Goal: Transaction & Acquisition: Purchase product/service

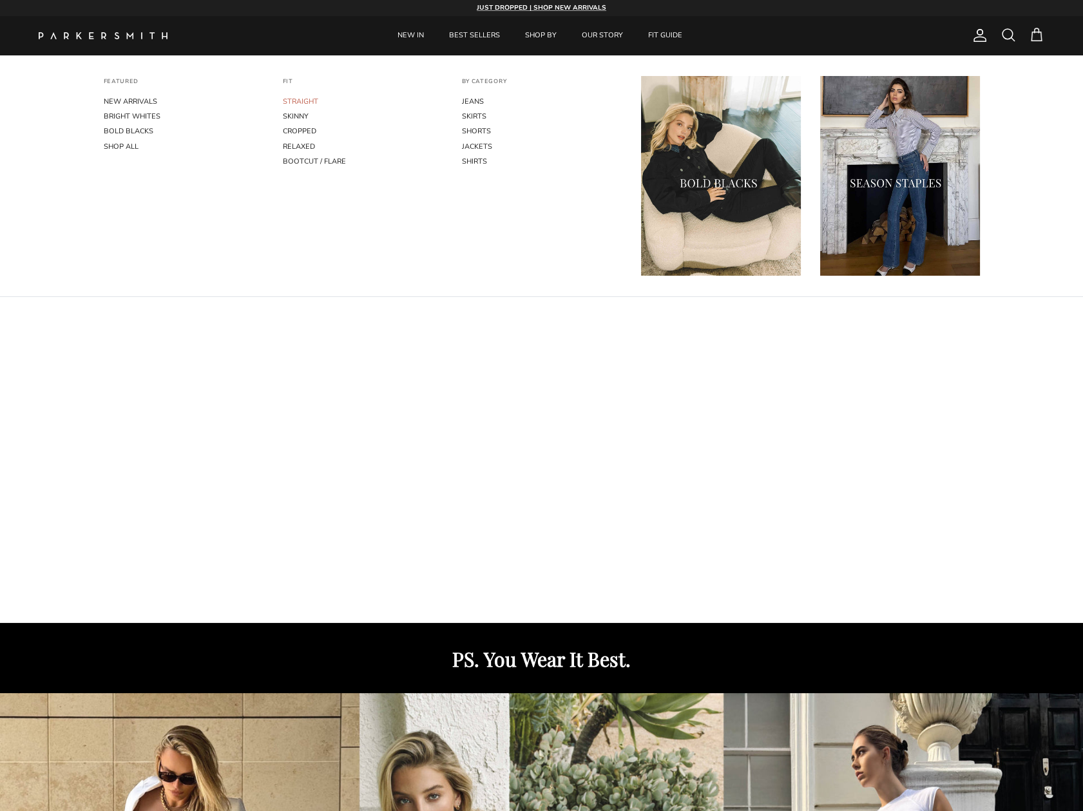
click at [300, 104] on link "STRAIGHT" at bounding box center [363, 101] width 160 height 15
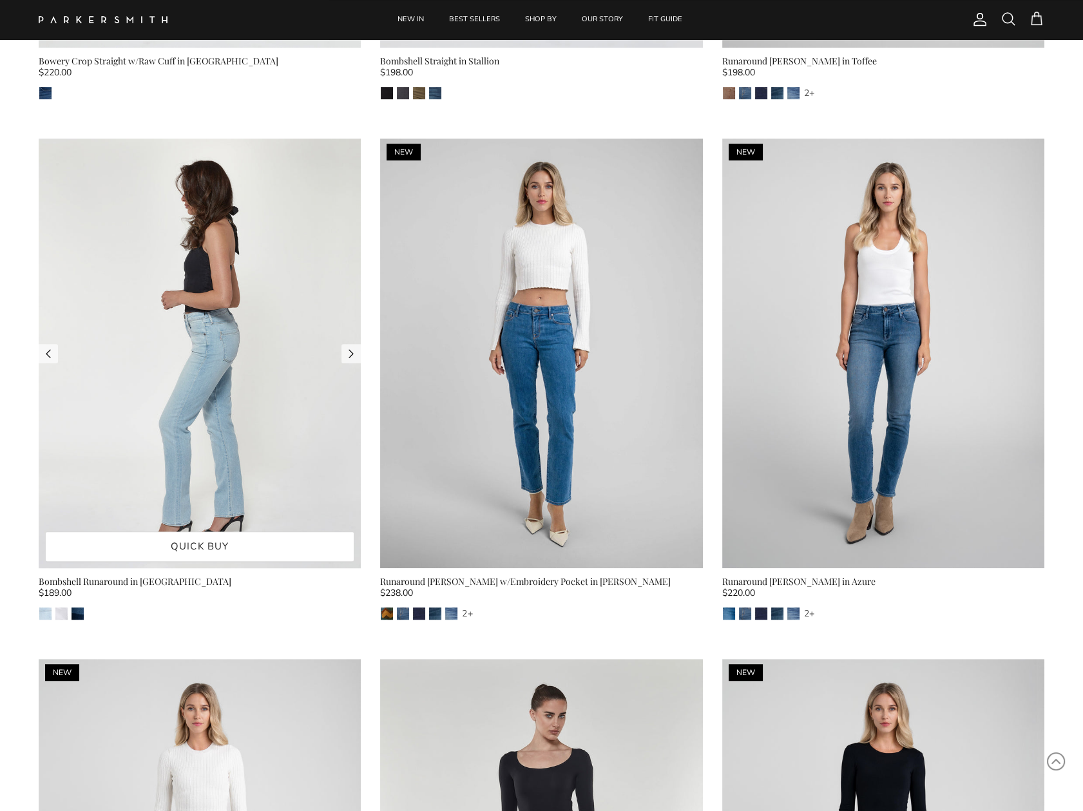
scroll to position [1031, 0]
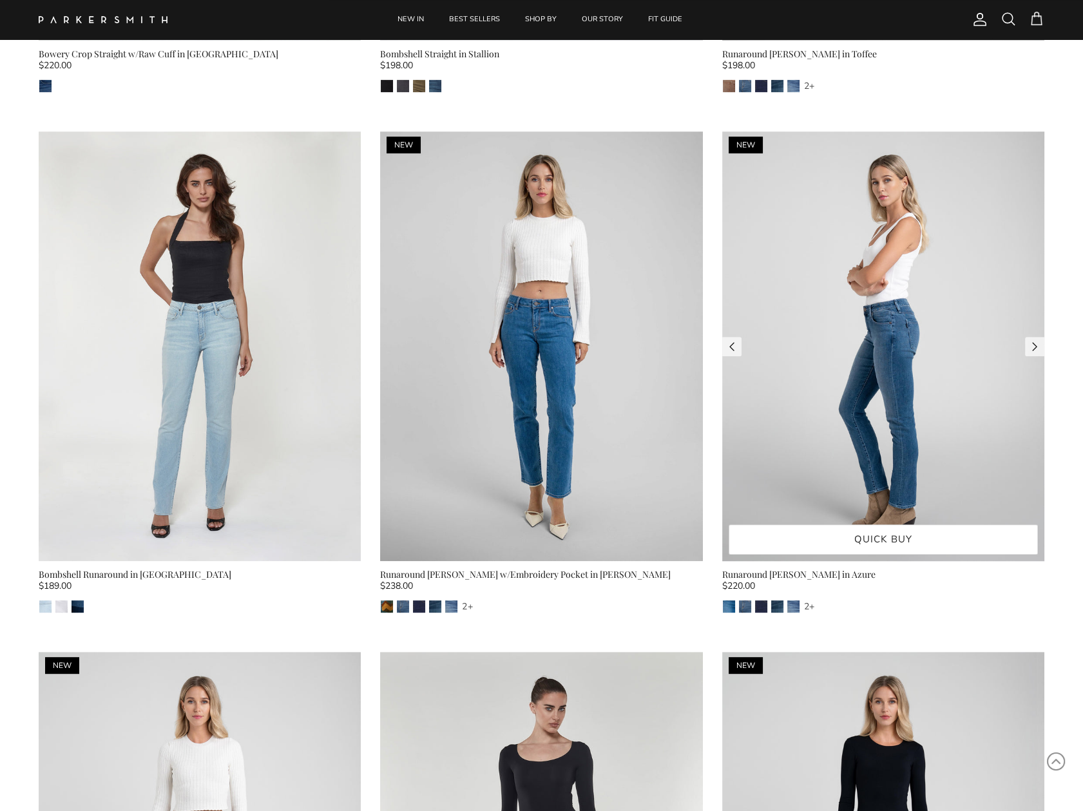
click at [852, 430] on img at bounding box center [883, 346] width 322 height 430
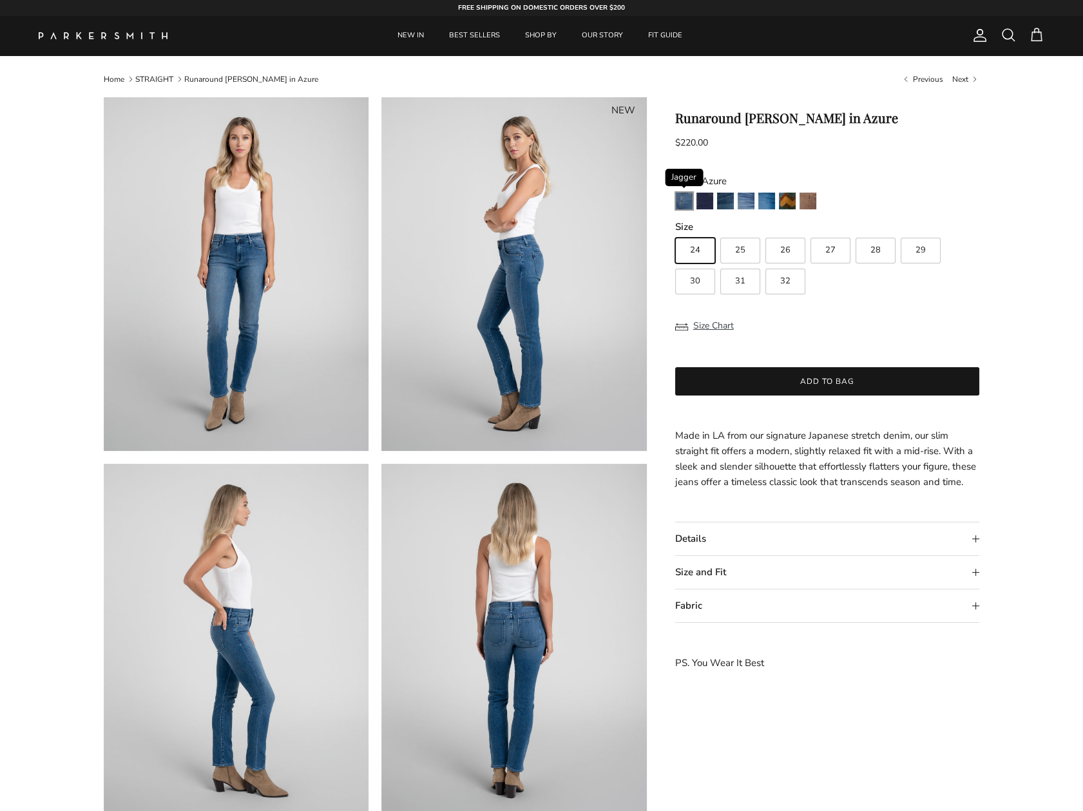
click at [684, 208] on img "Jagger" at bounding box center [684, 201] width 17 height 17
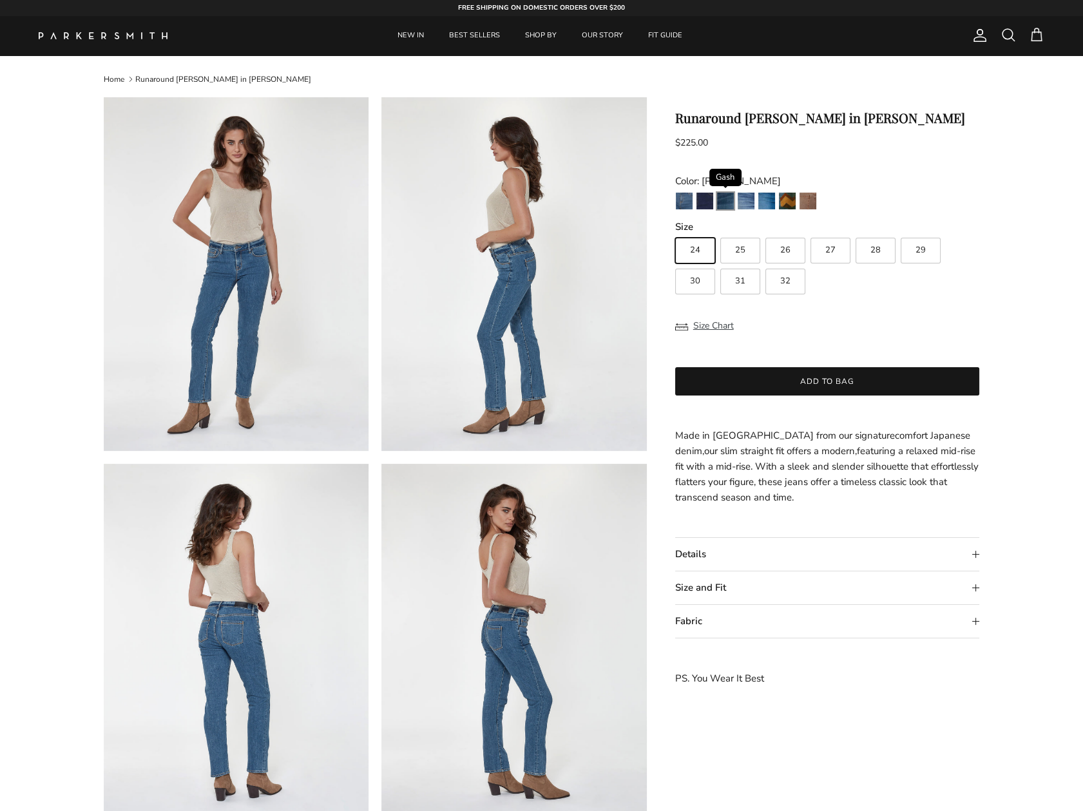
click at [720, 203] on img "Gash" at bounding box center [725, 201] width 17 height 17
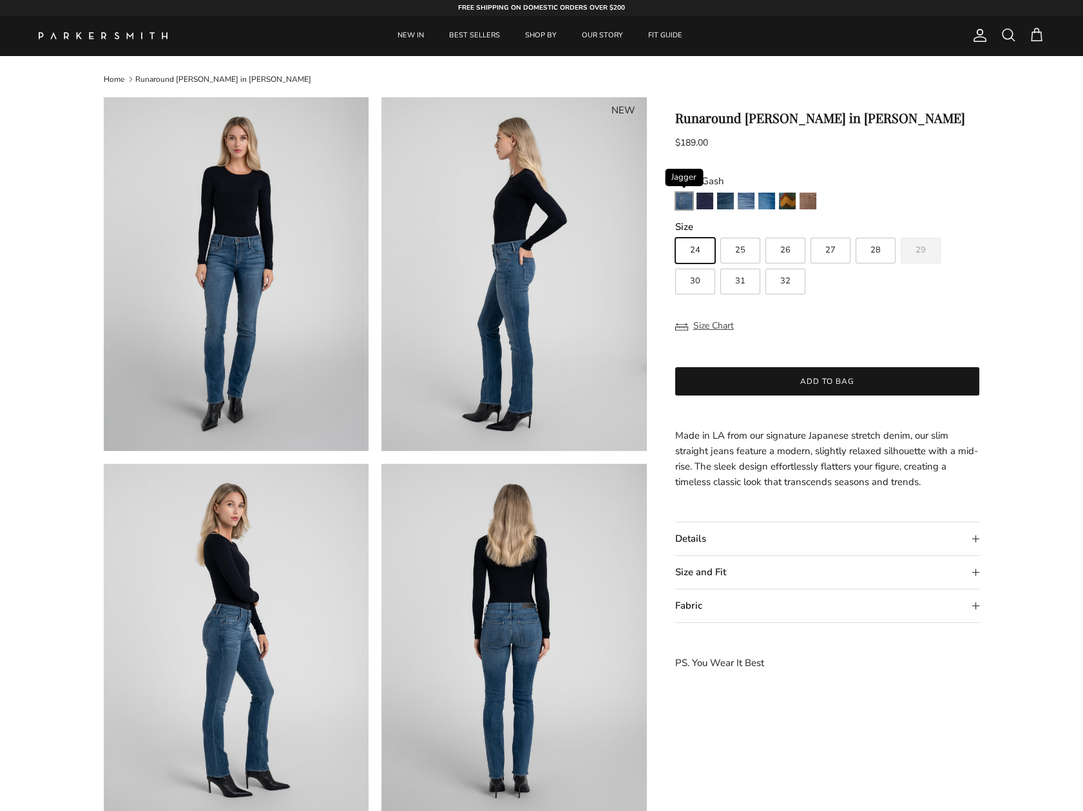
click at [678, 207] on img "Jagger" at bounding box center [684, 201] width 17 height 17
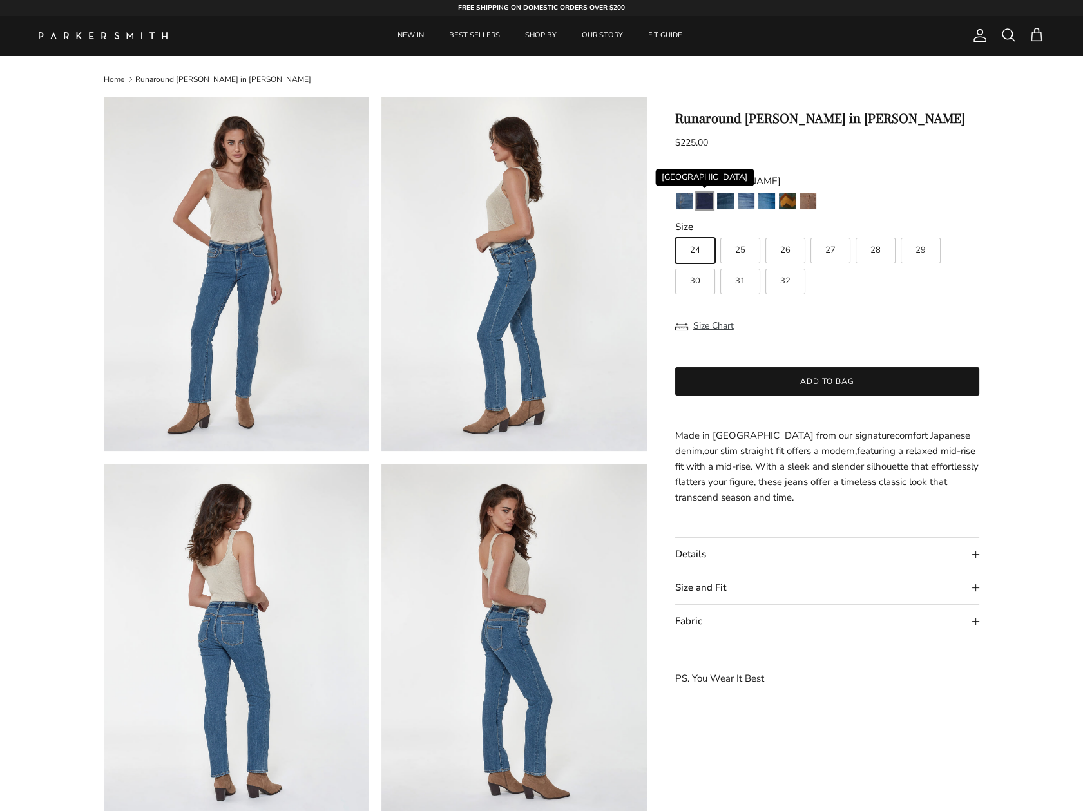
click at [704, 209] on img "Camden" at bounding box center [705, 201] width 17 height 17
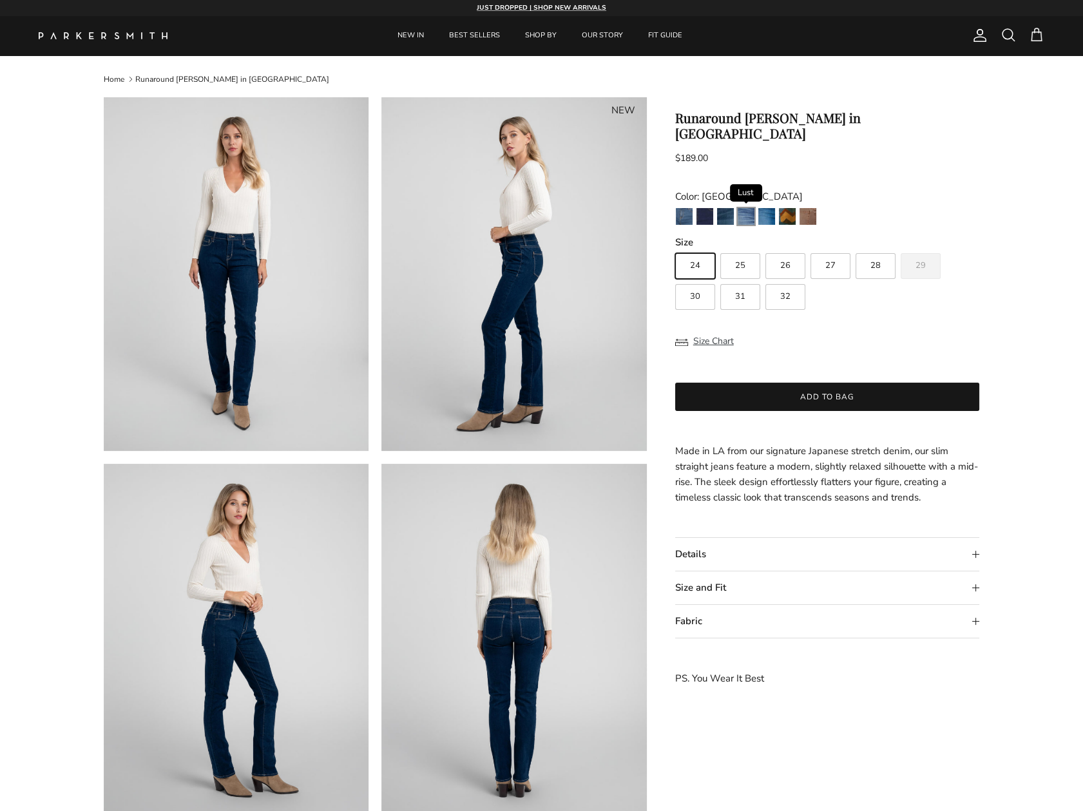
click at [743, 208] on img "Lust" at bounding box center [746, 216] width 17 height 17
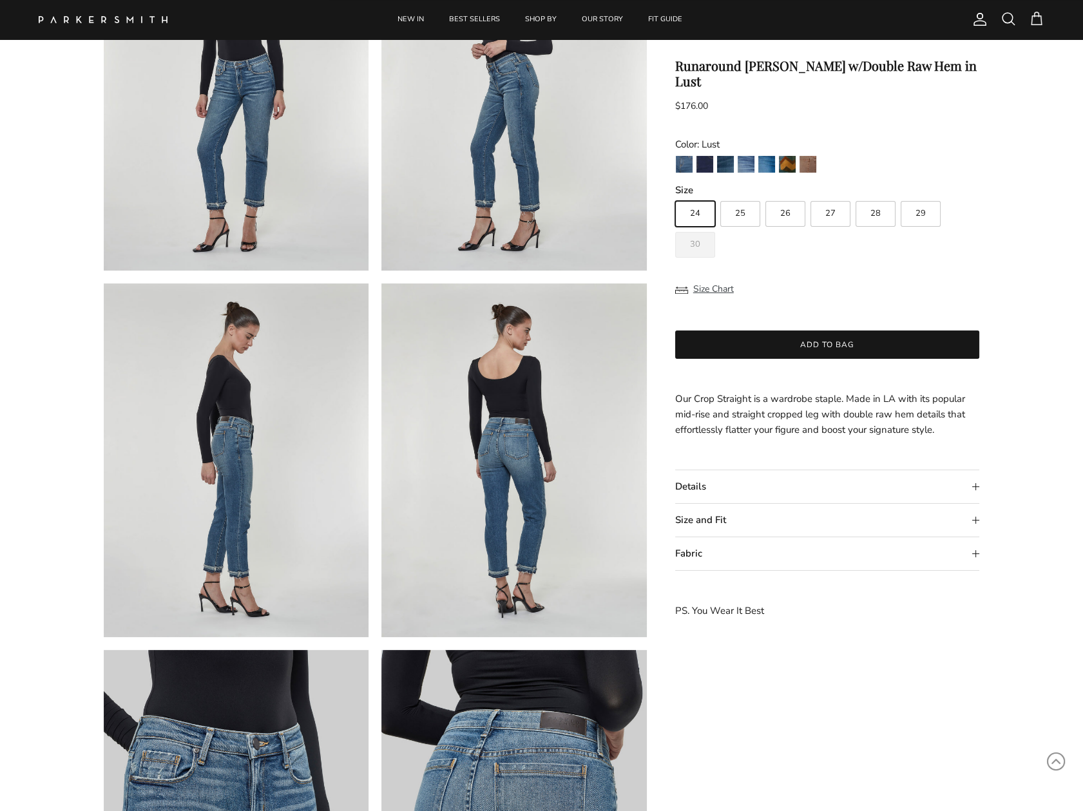
scroll to position [193, 0]
click at [513, 583] on img at bounding box center [513, 460] width 265 height 354
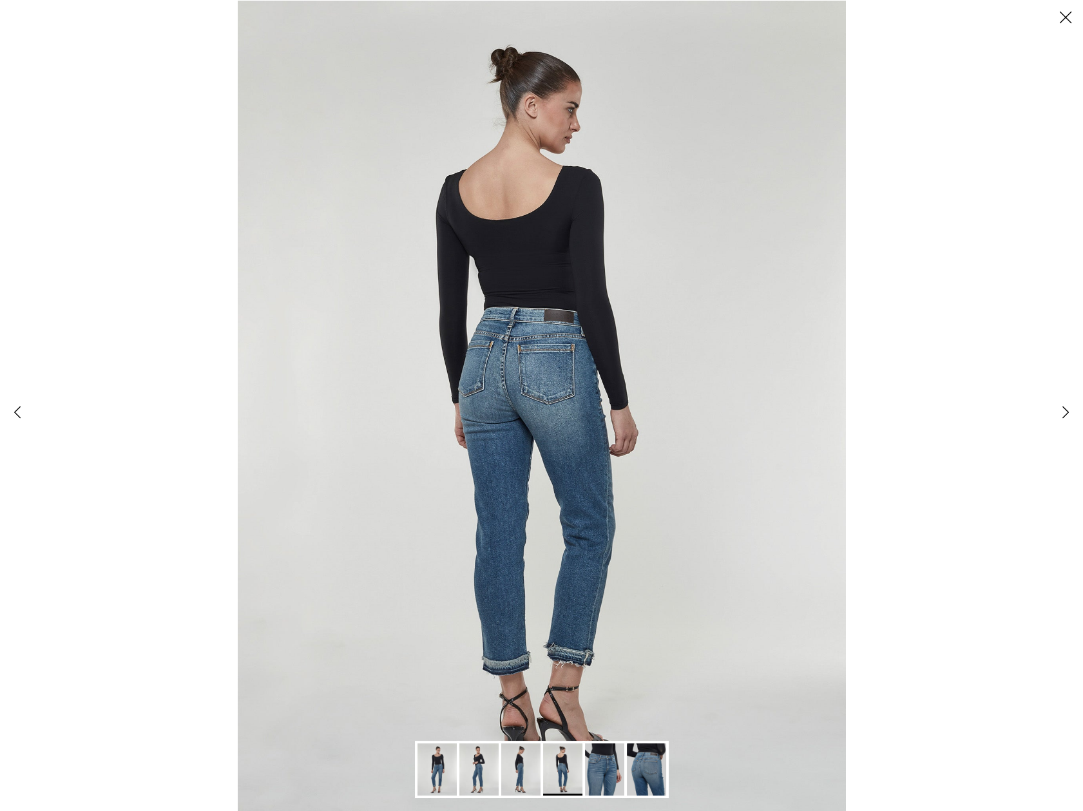
click at [1064, 23] on button "Close" at bounding box center [1065, 17] width 35 height 35
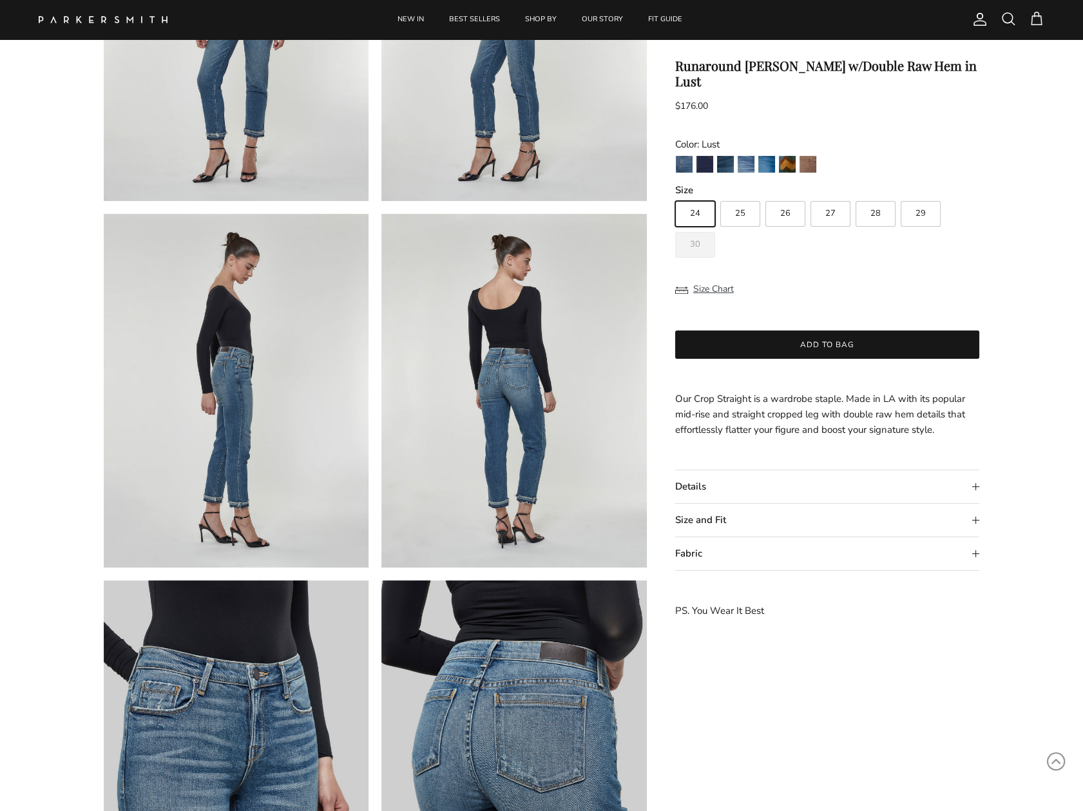
scroll to position [193, 0]
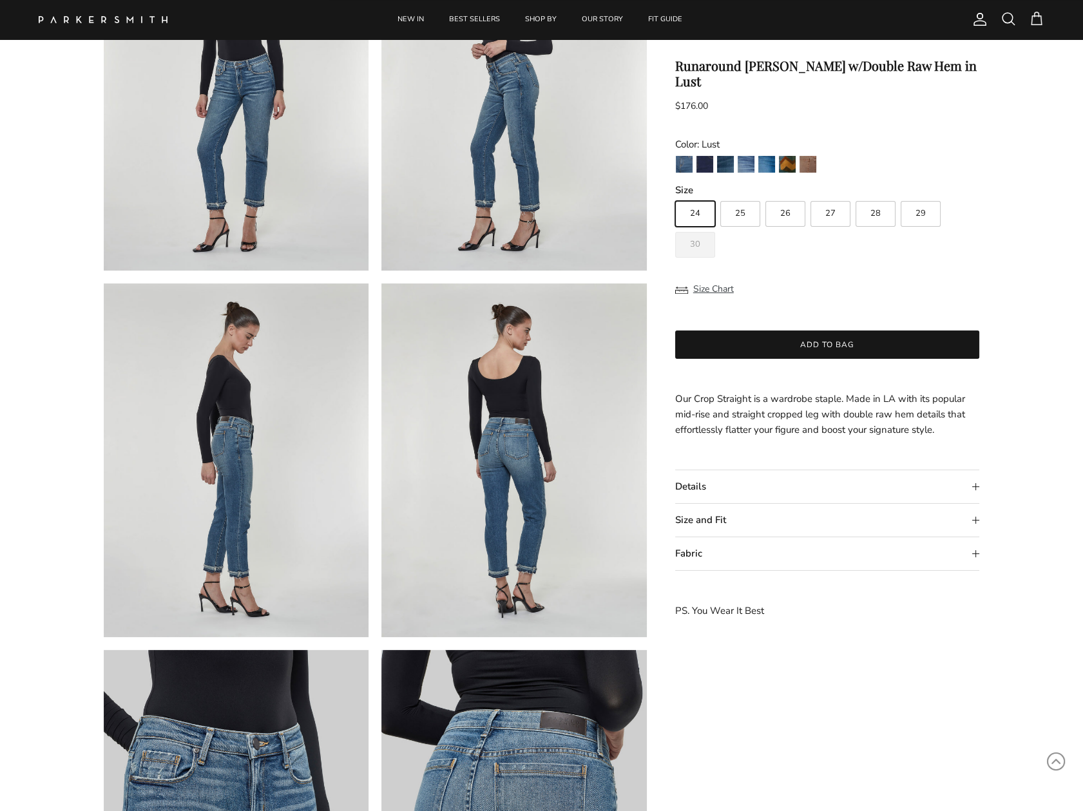
click at [496, 202] on img at bounding box center [513, 94] width 265 height 354
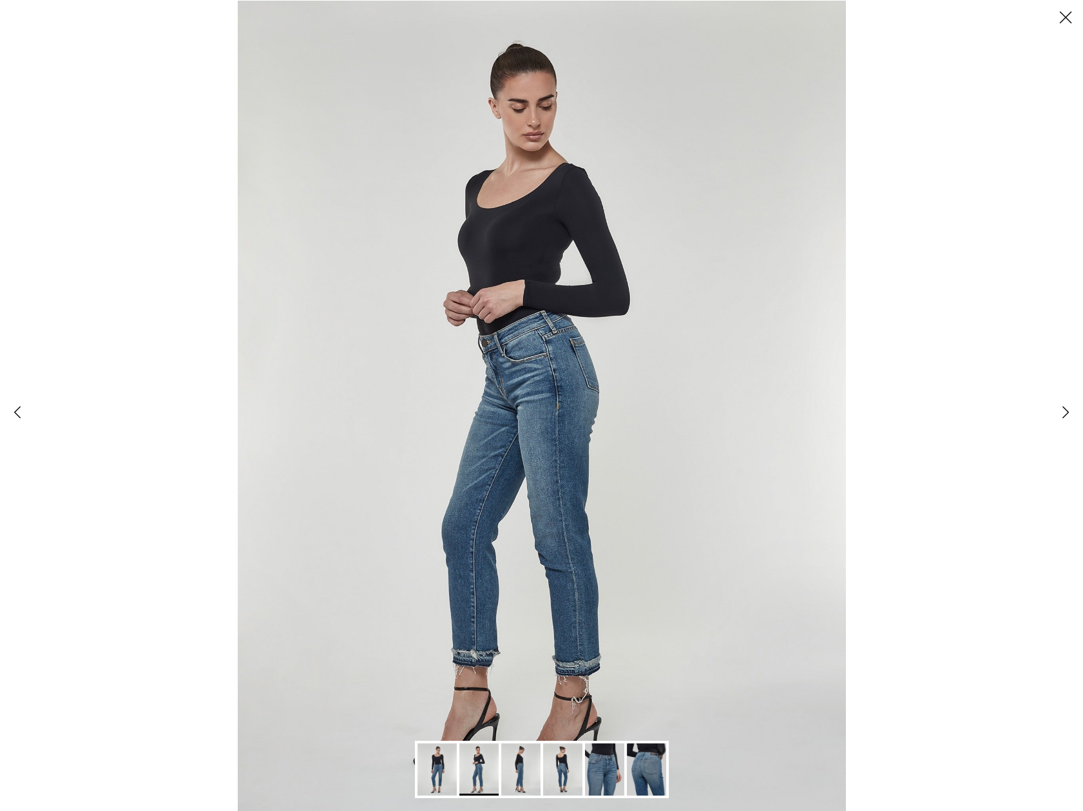
click at [468, 658] on img "Gallery Viewer" at bounding box center [541, 405] width 608 height 811
click at [1068, 6] on button "Close" at bounding box center [1065, 17] width 35 height 35
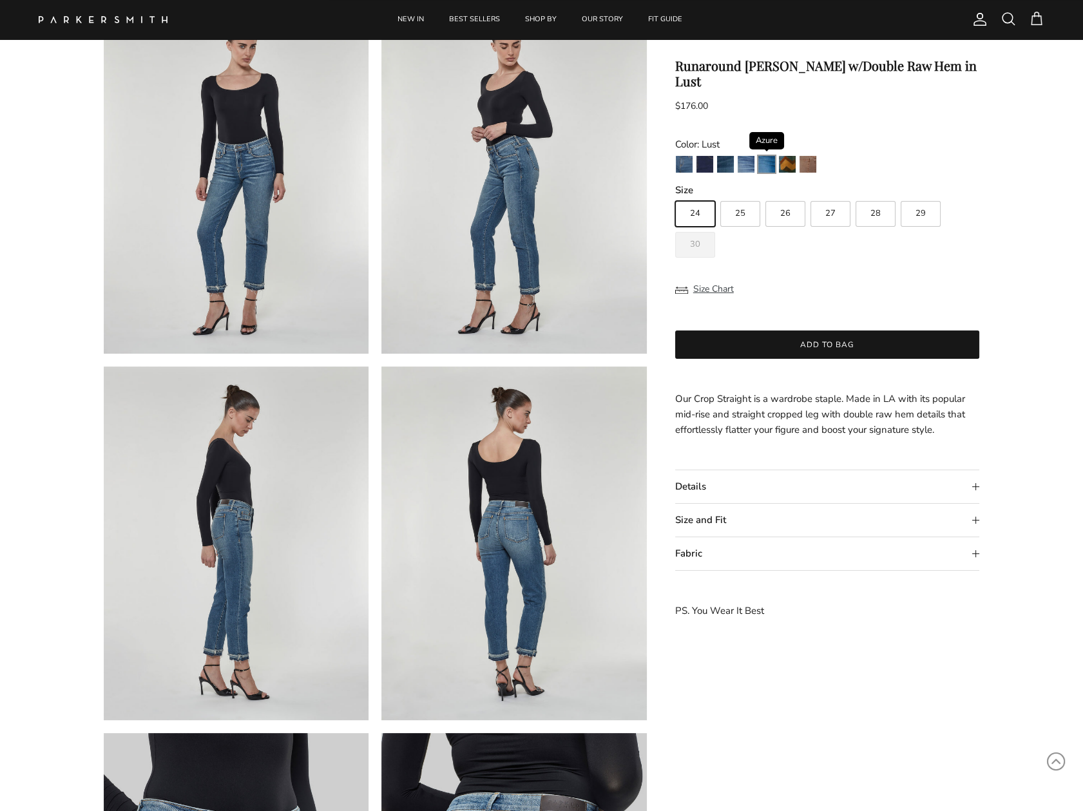
click at [760, 156] on img "Azure" at bounding box center [766, 164] width 17 height 17
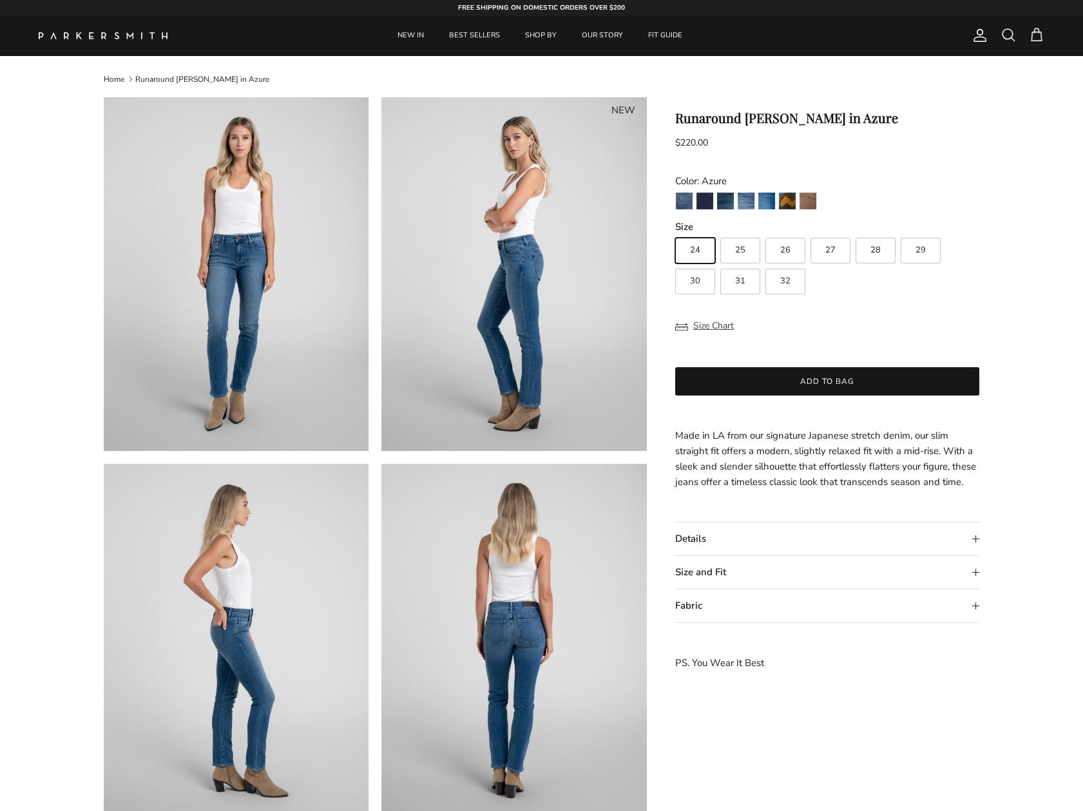
click at [498, 370] on img at bounding box center [513, 274] width 265 height 354
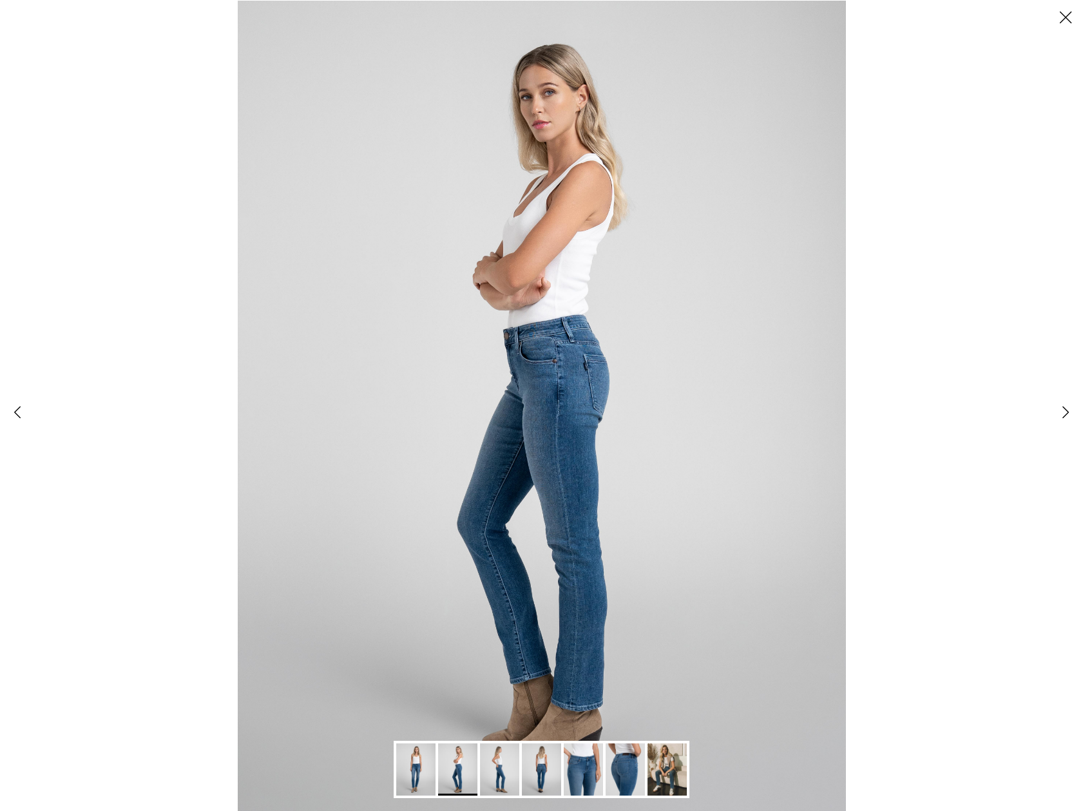
click at [1060, 21] on button "Close" at bounding box center [1065, 17] width 35 height 35
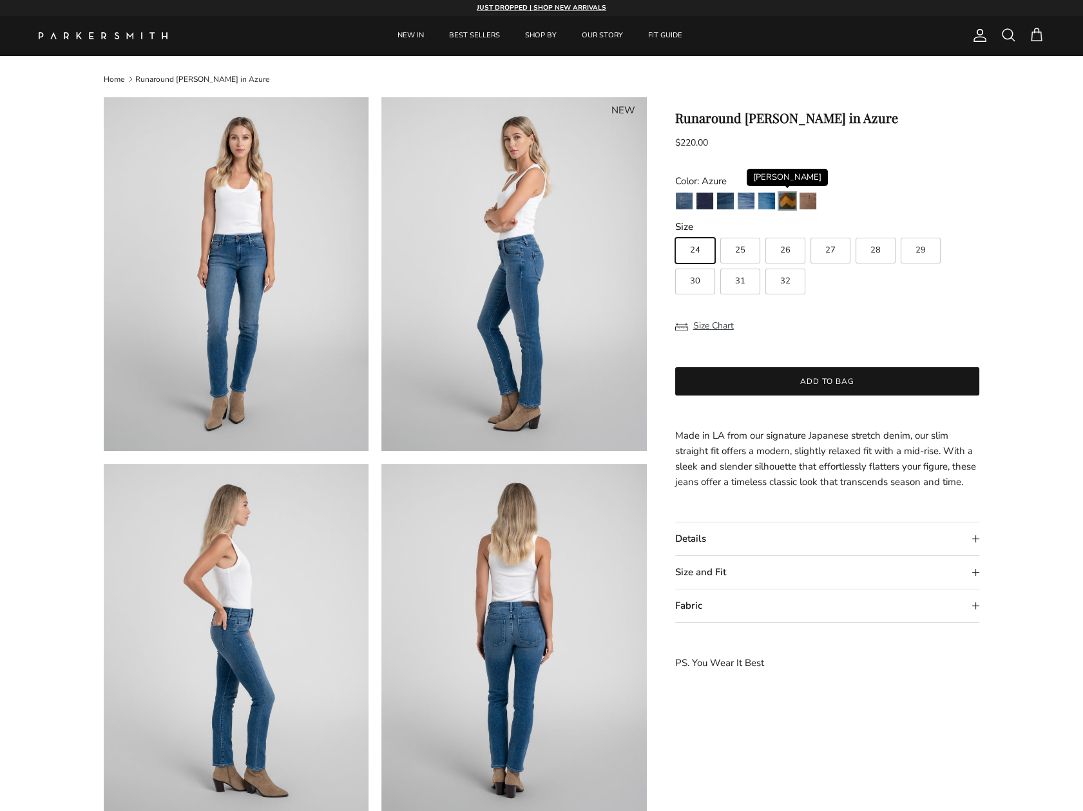
click at [781, 206] on img "Fairchild" at bounding box center [787, 201] width 17 height 17
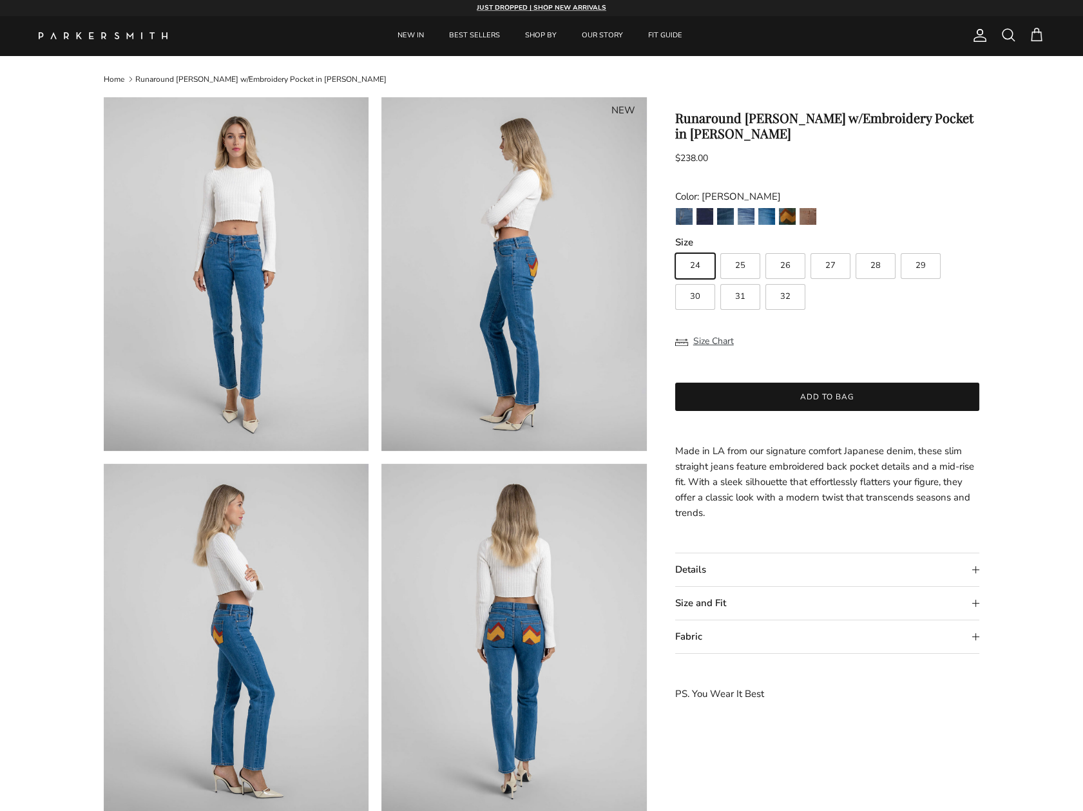
click at [503, 639] on img at bounding box center [513, 641] width 265 height 354
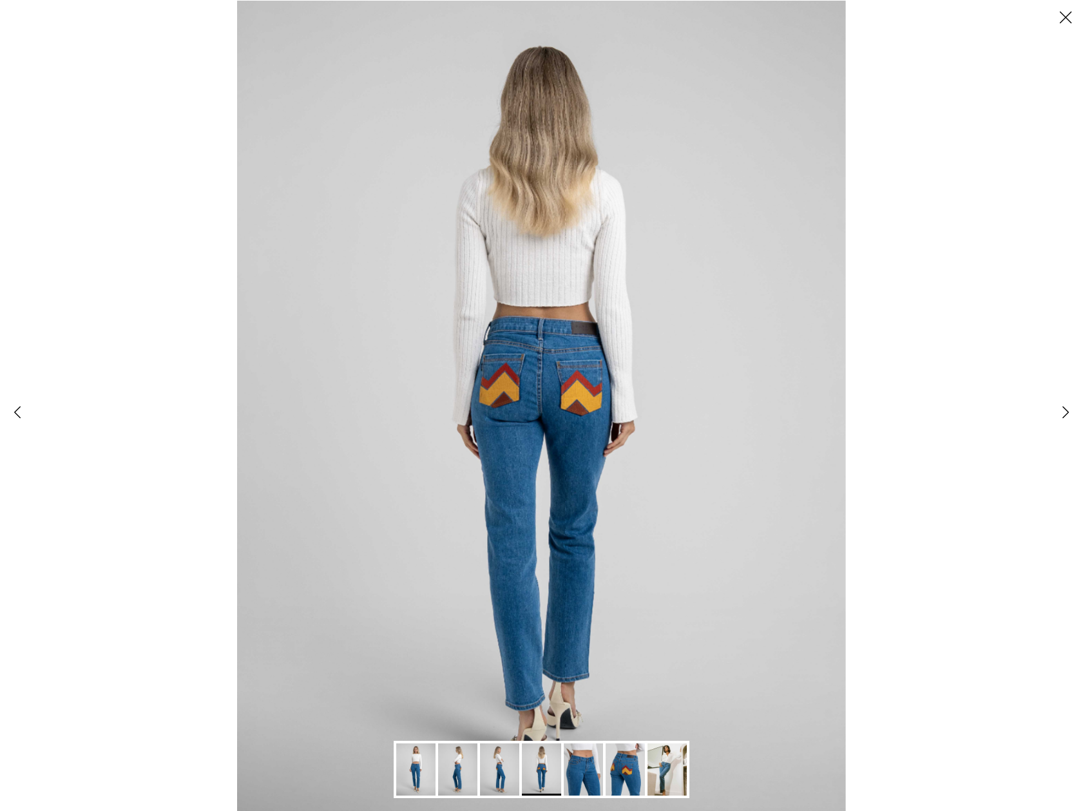
click at [1069, 15] on button "Close" at bounding box center [1065, 17] width 35 height 35
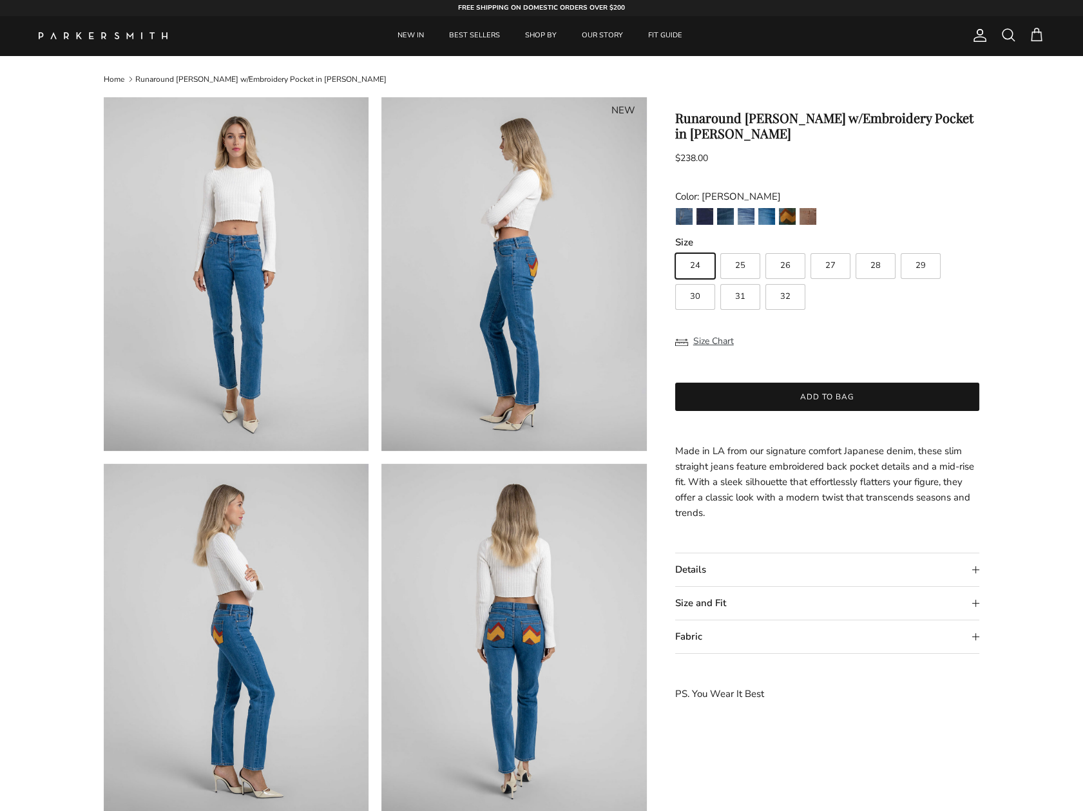
scroll to position [6, 0]
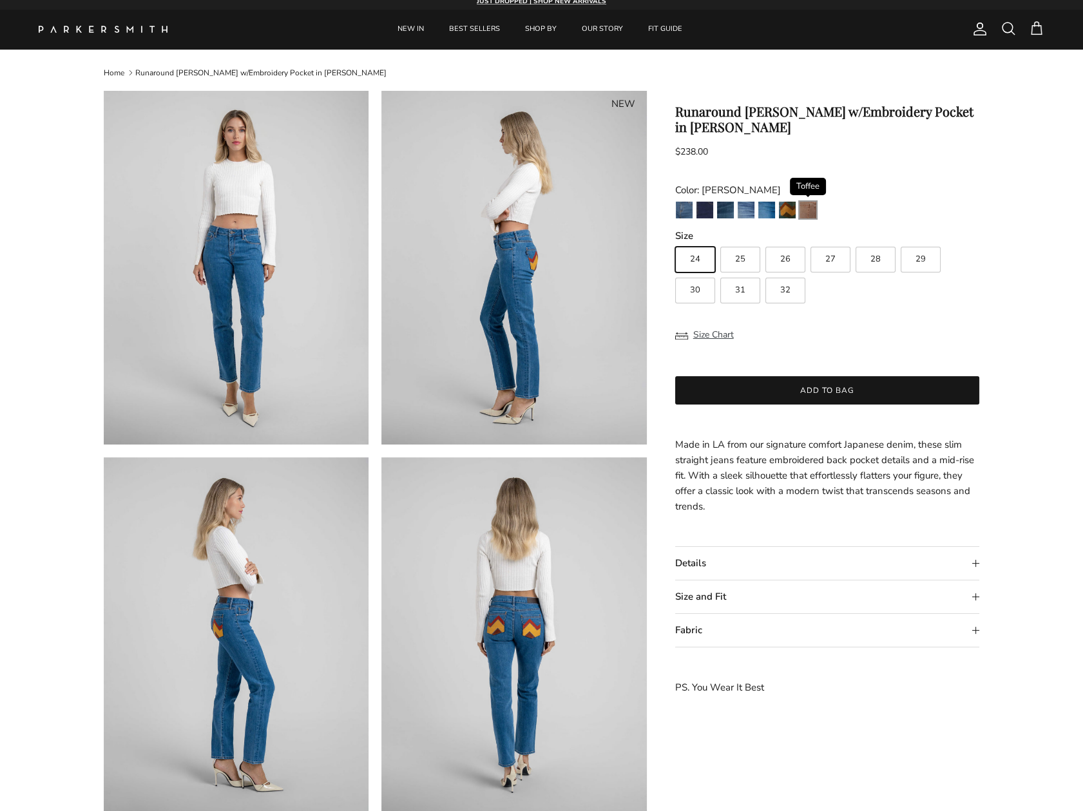
click at [809, 202] on img "Toffee" at bounding box center [808, 210] width 17 height 17
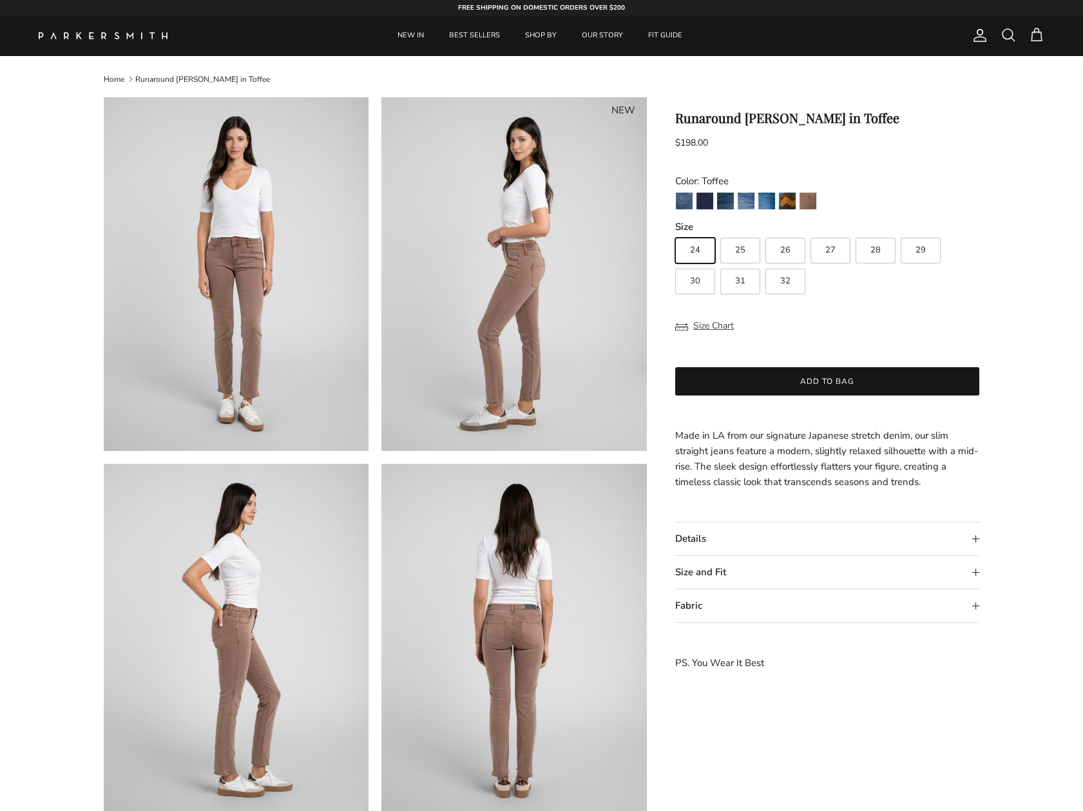
click at [510, 333] on img at bounding box center [513, 274] width 265 height 354
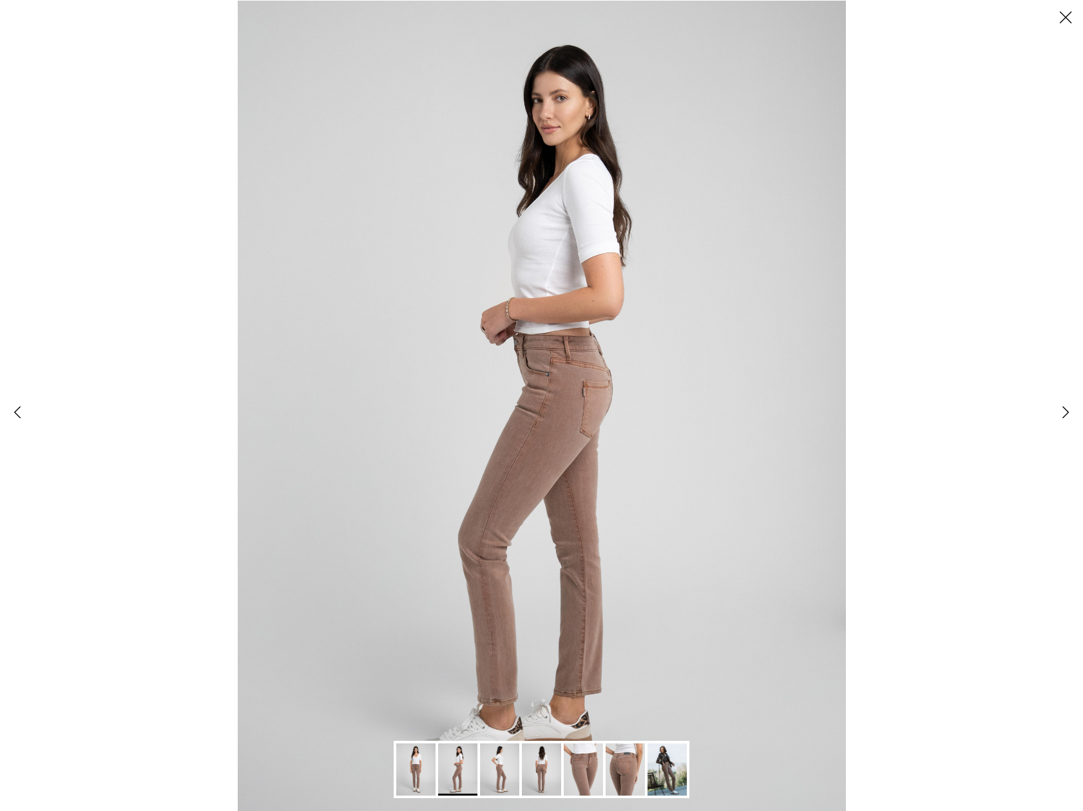
click at [463, 773] on img "Gallery Viewer" at bounding box center [457, 770] width 39 height 52
click at [1072, 14] on button "Close" at bounding box center [1065, 17] width 35 height 35
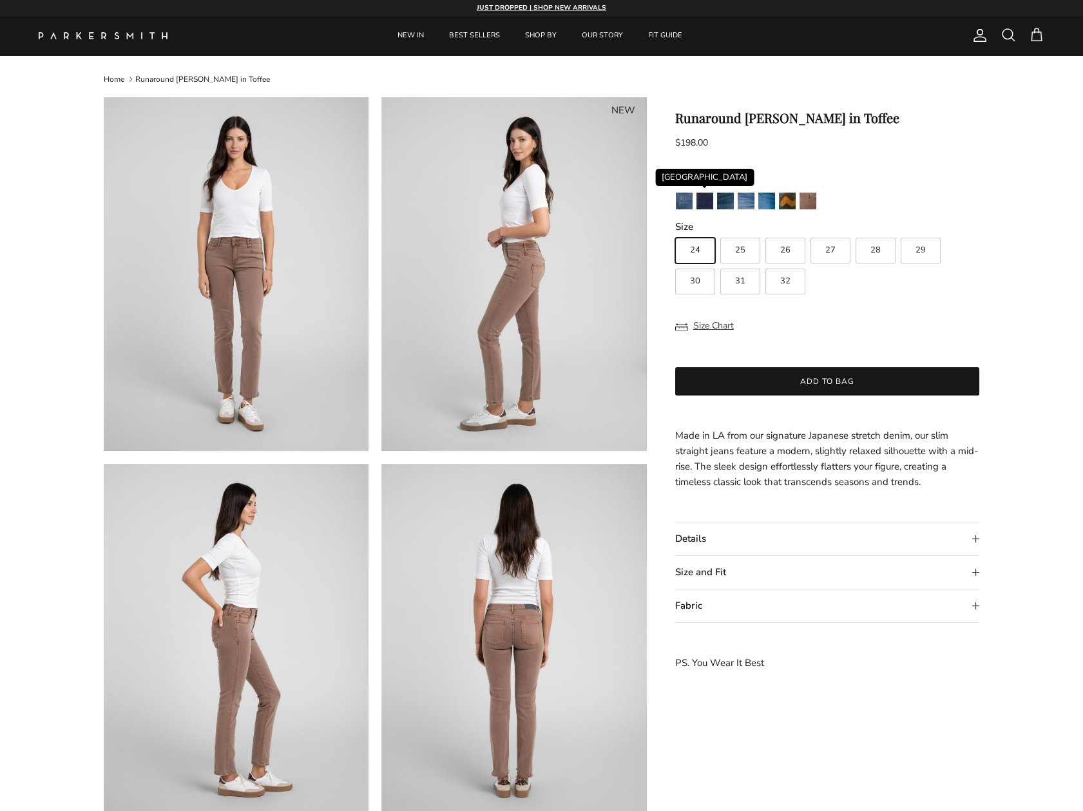
click at [709, 209] on link "Camden" at bounding box center [705, 203] width 18 height 22
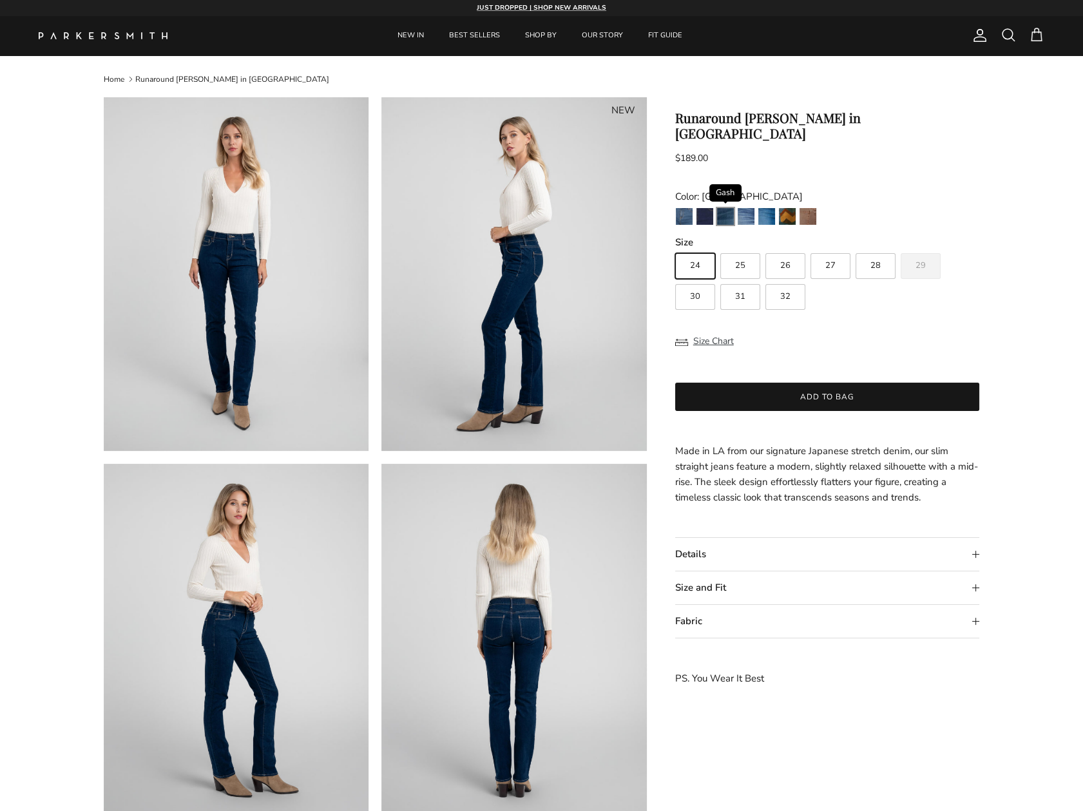
click at [729, 208] on img "Gash" at bounding box center [725, 216] width 17 height 17
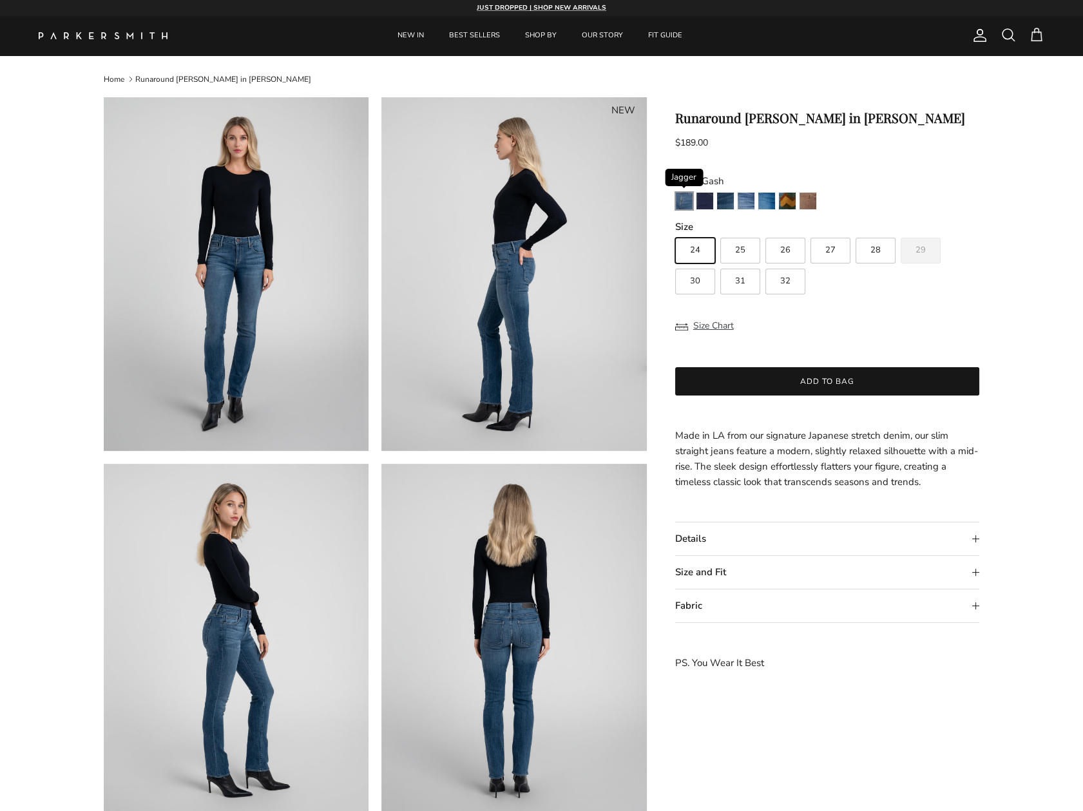
click at [680, 206] on img "Jagger" at bounding box center [684, 201] width 17 height 17
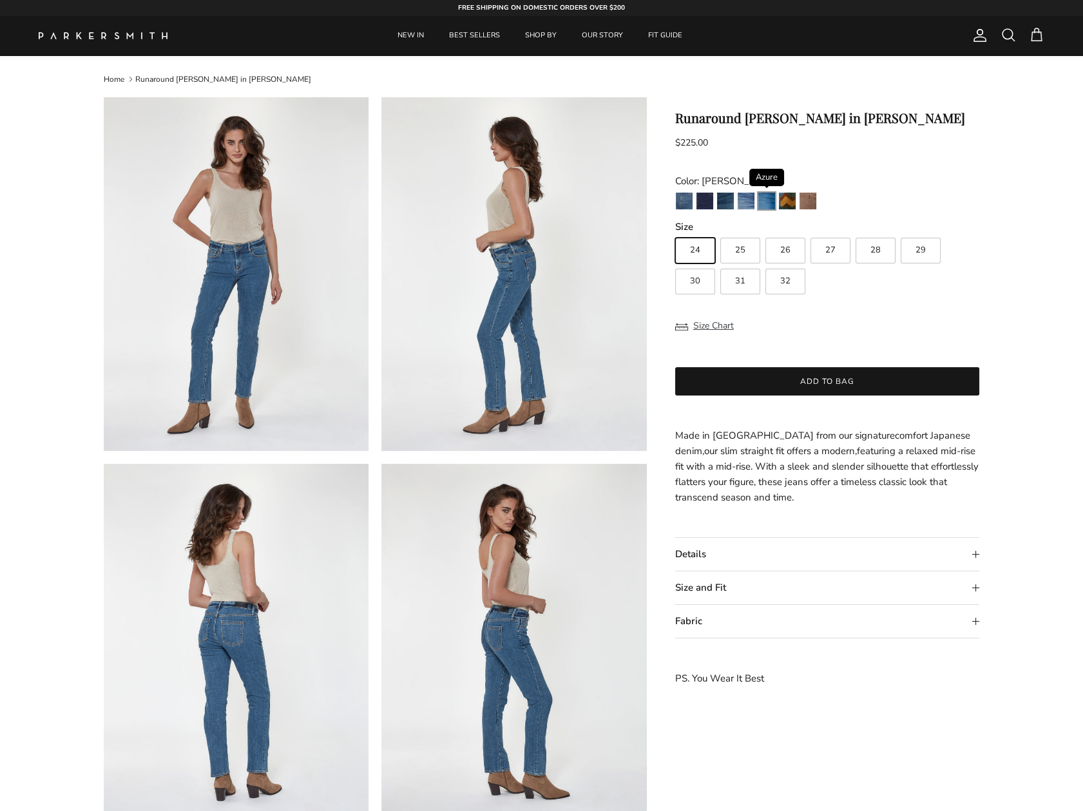
click at [762, 209] on img "Azure" at bounding box center [766, 201] width 17 height 17
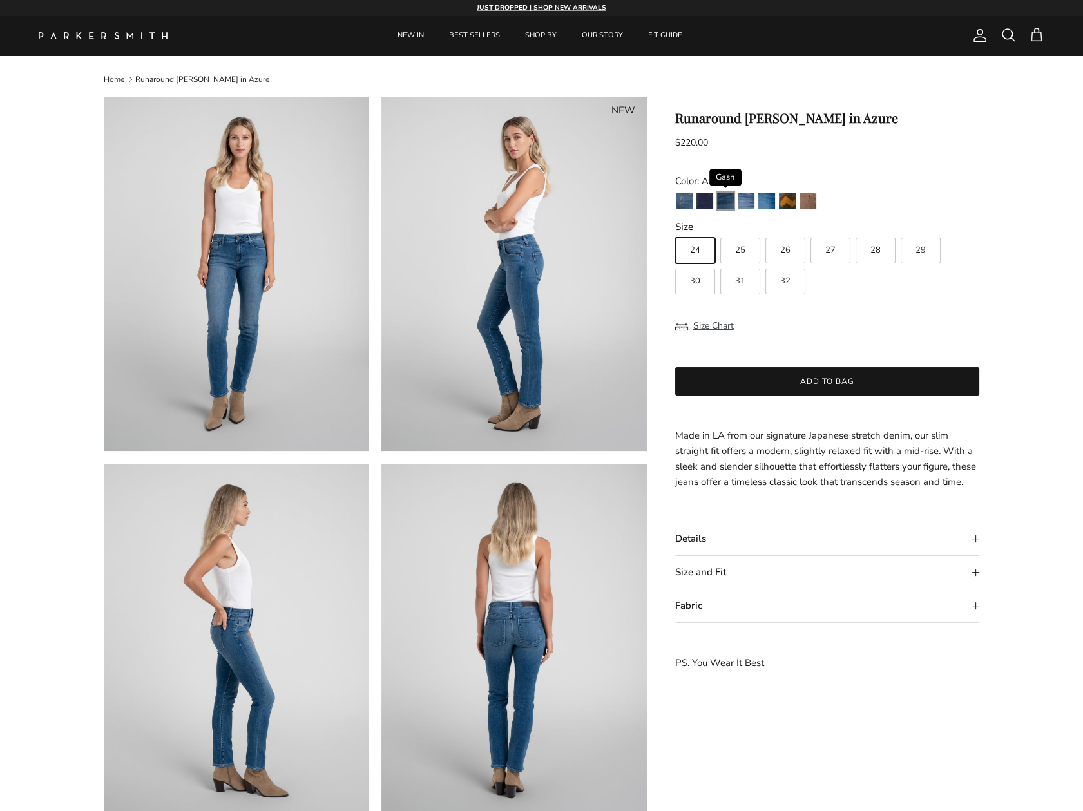
click at [724, 202] on img "Gash" at bounding box center [725, 201] width 17 height 17
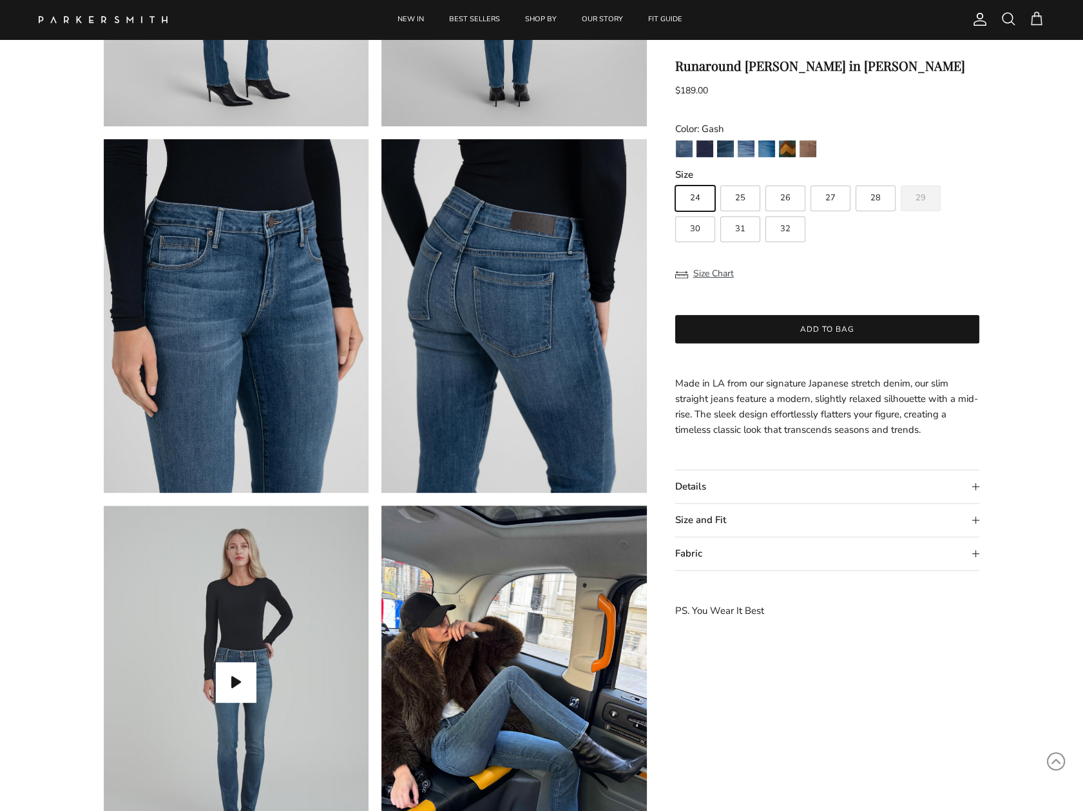
scroll to position [709, 0]
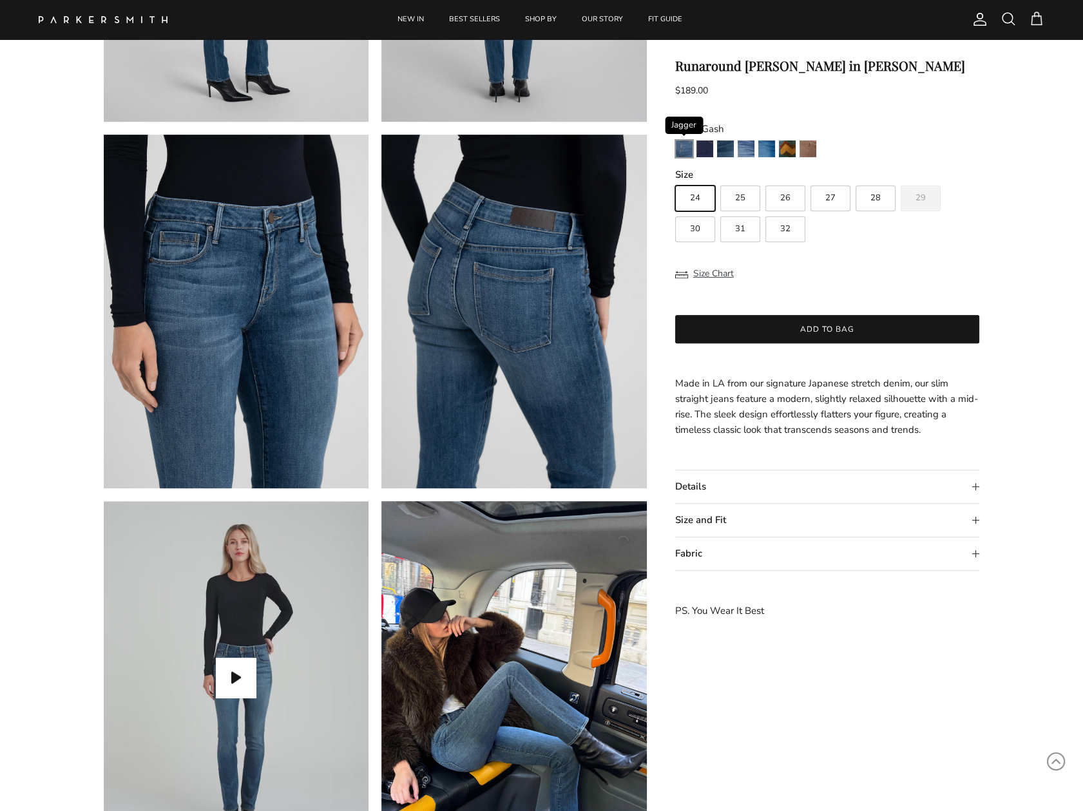
click at [676, 147] on img "Jagger" at bounding box center [684, 148] width 17 height 17
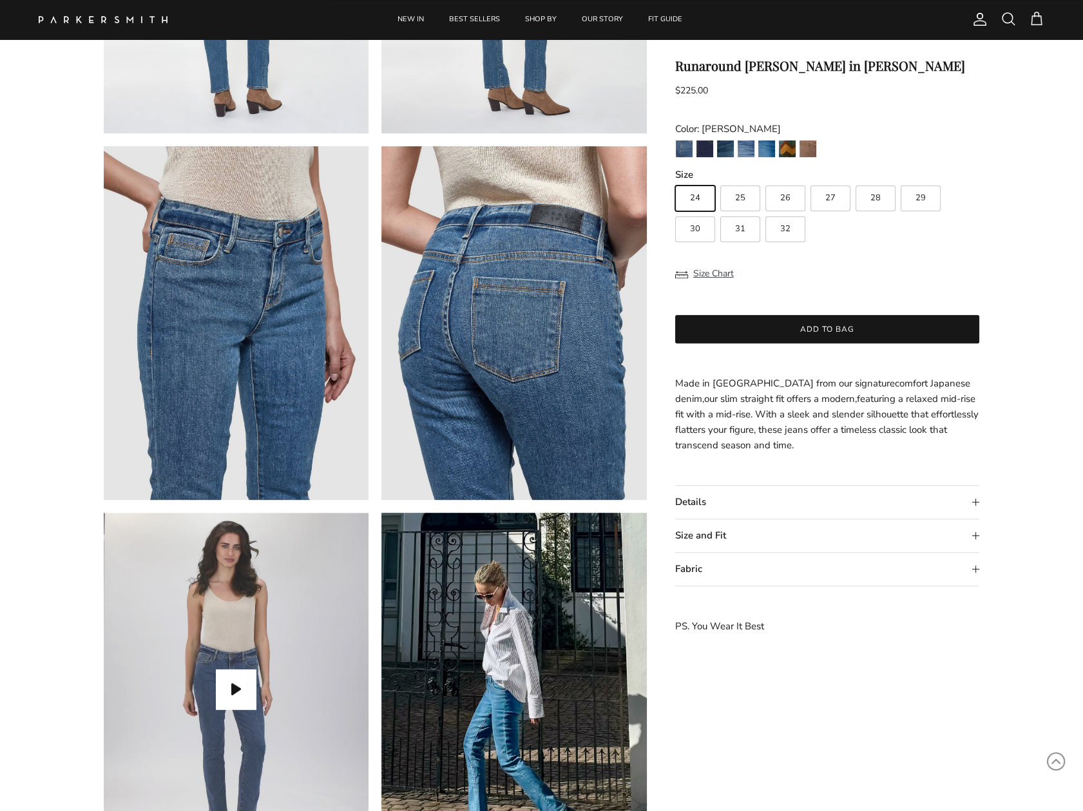
scroll to position [709, 0]
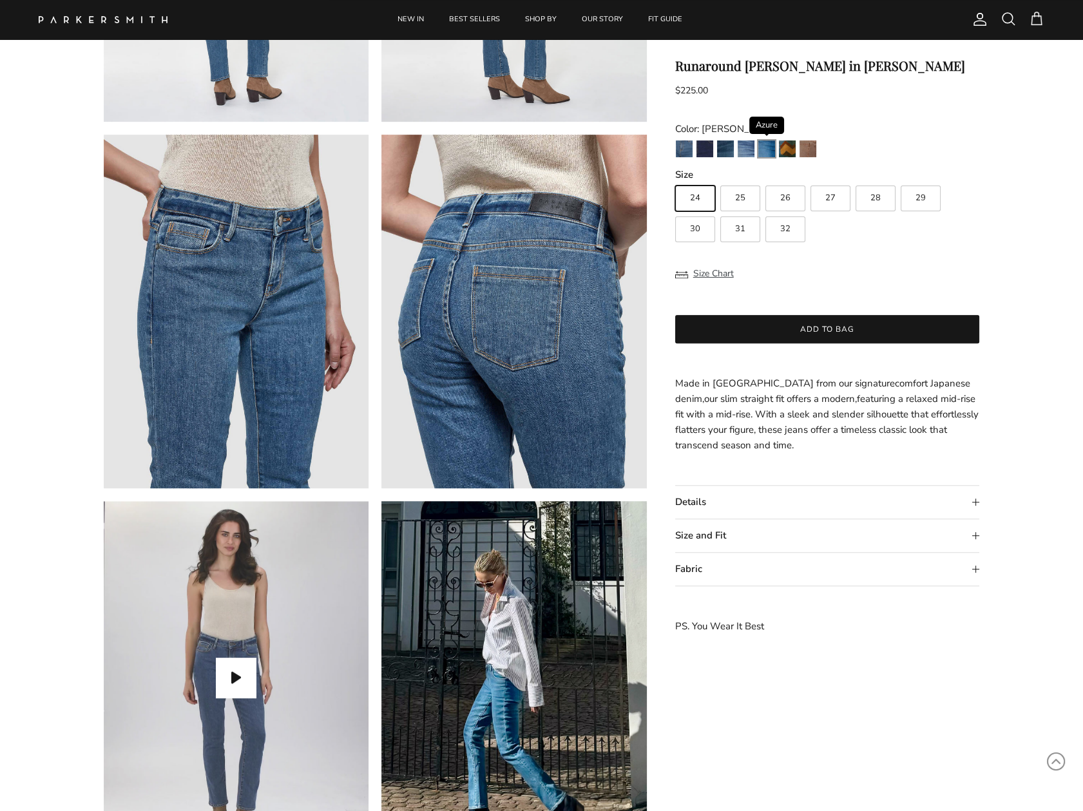
click at [766, 152] on img "Azure" at bounding box center [766, 148] width 17 height 17
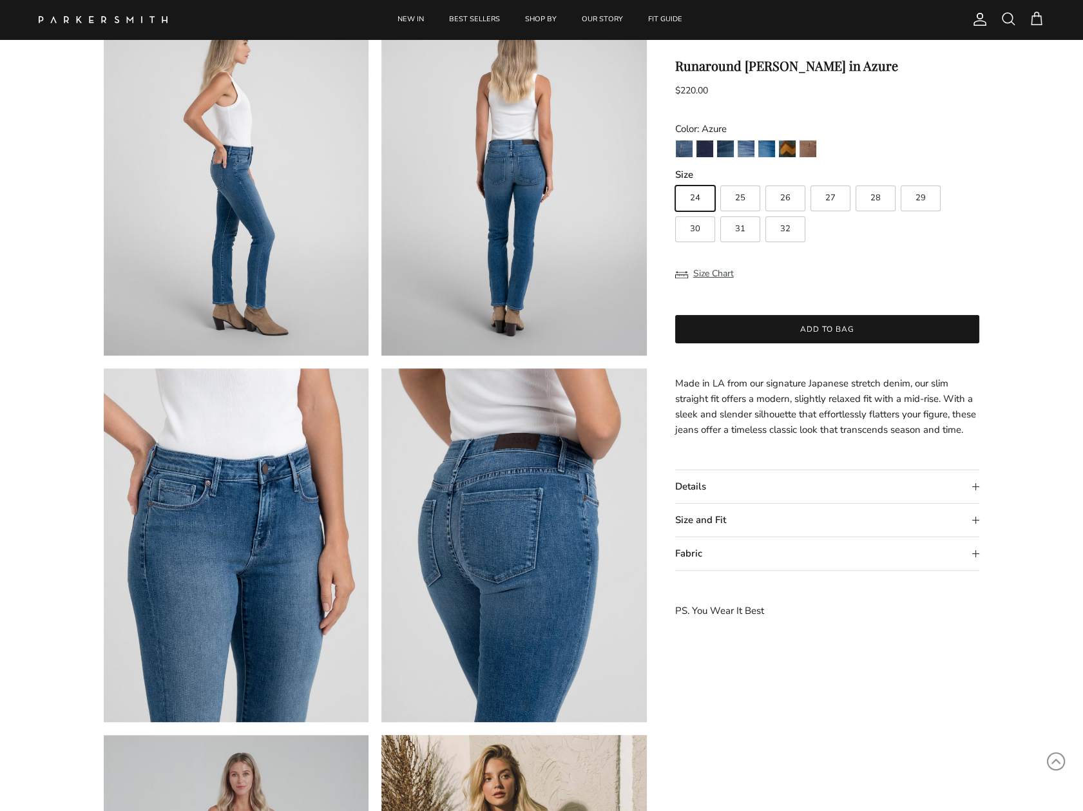
scroll to position [451, 0]
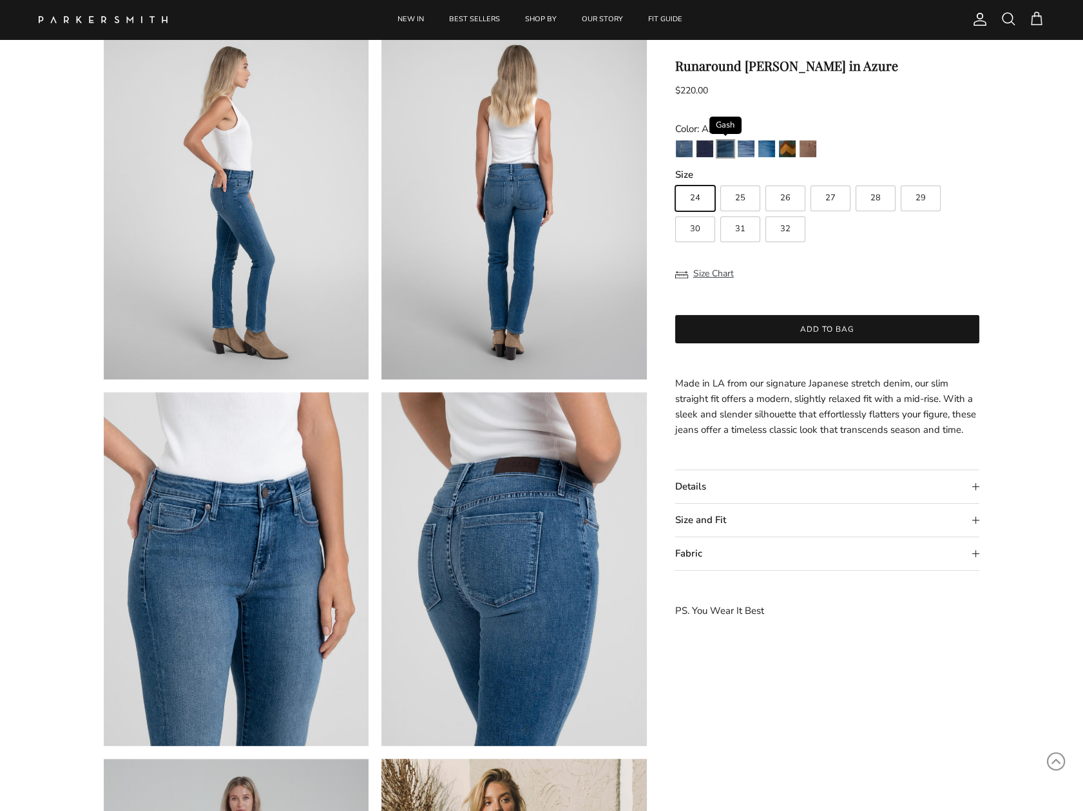
click at [723, 155] on img "Gash" at bounding box center [725, 148] width 17 height 17
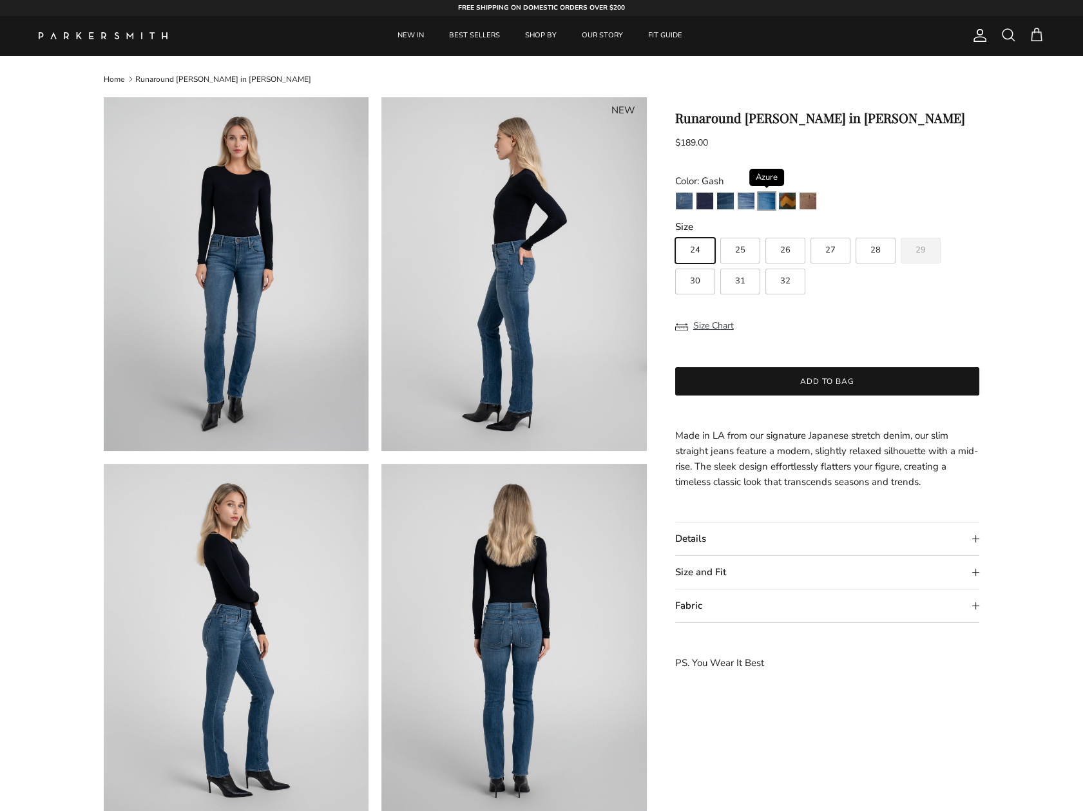
click at [767, 199] on img "Azure" at bounding box center [766, 201] width 17 height 17
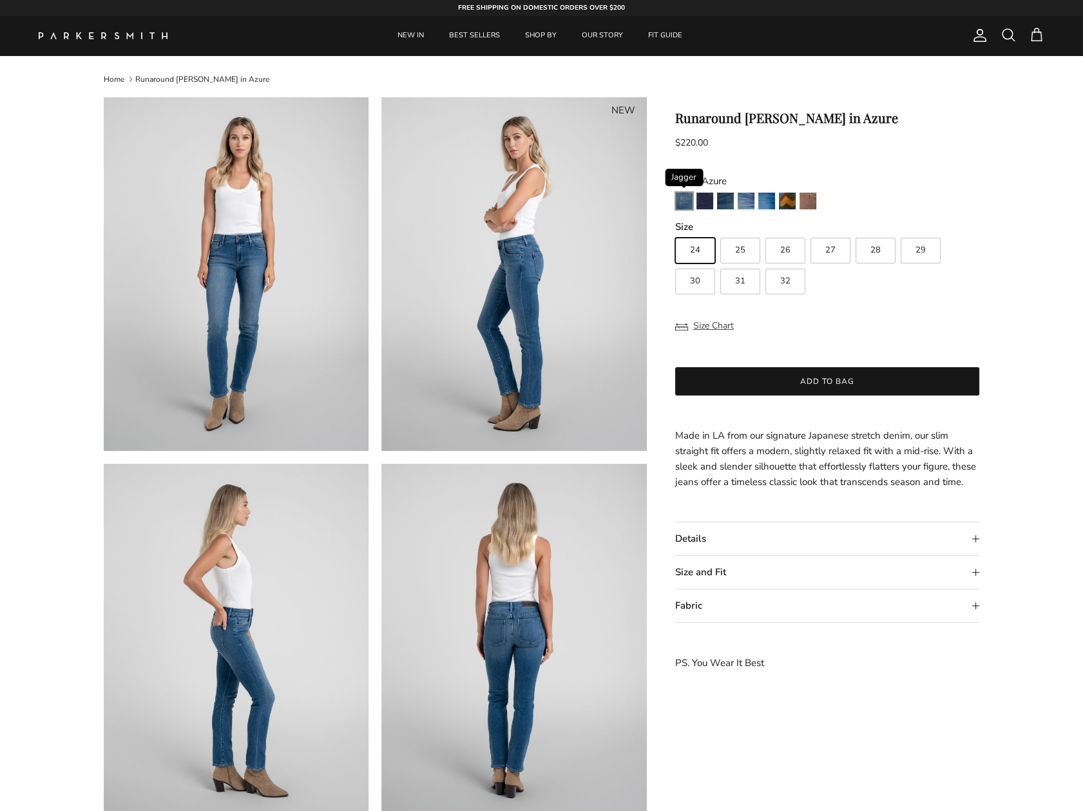
click at [686, 204] on img "Jagger" at bounding box center [684, 201] width 17 height 17
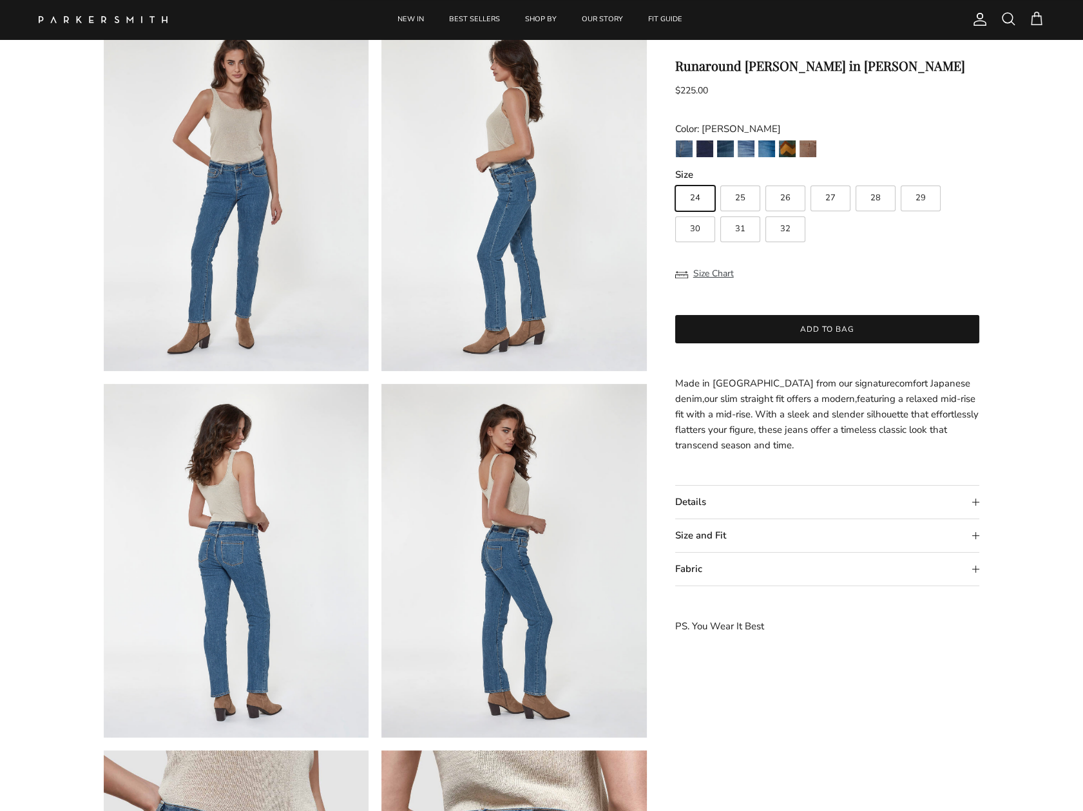
scroll to position [451, 0]
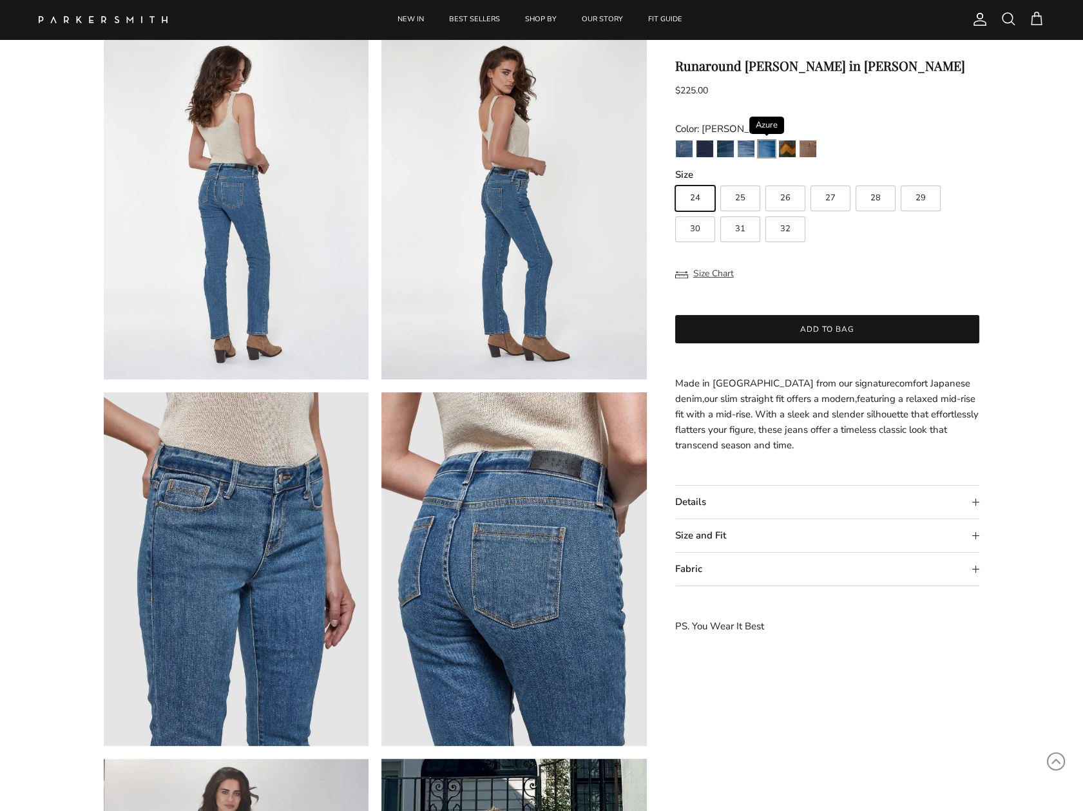
click at [766, 155] on img "Azure" at bounding box center [766, 148] width 17 height 17
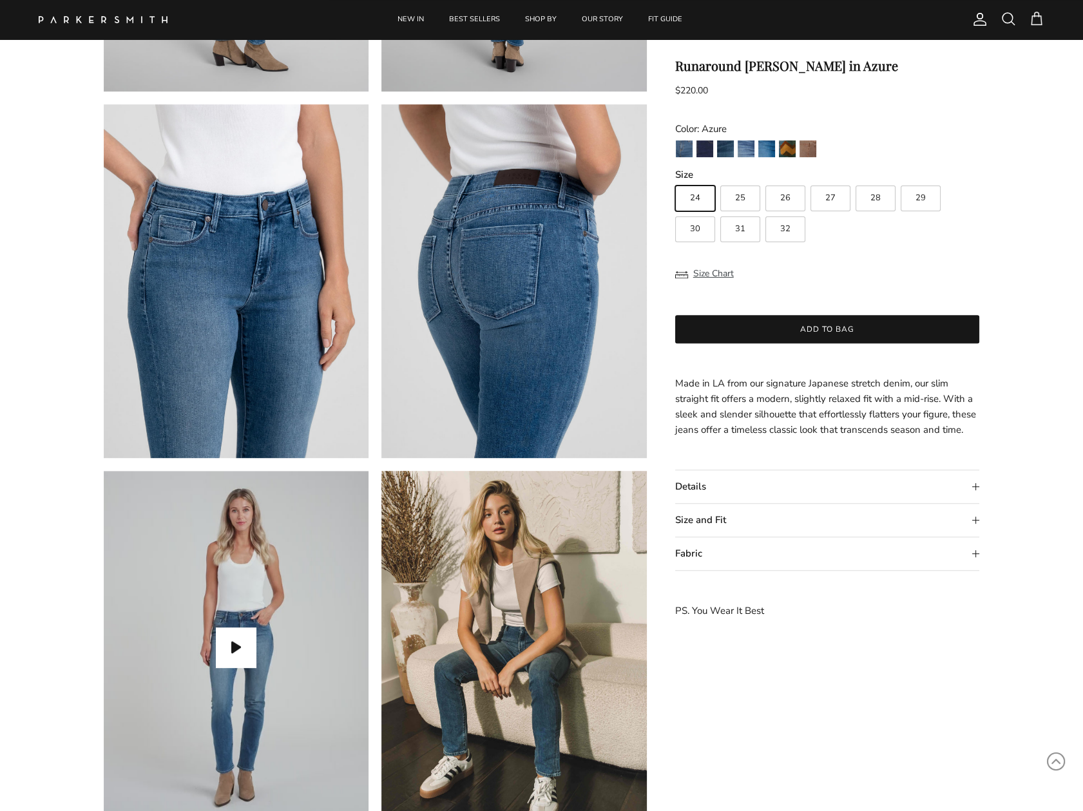
scroll to position [580, 0]
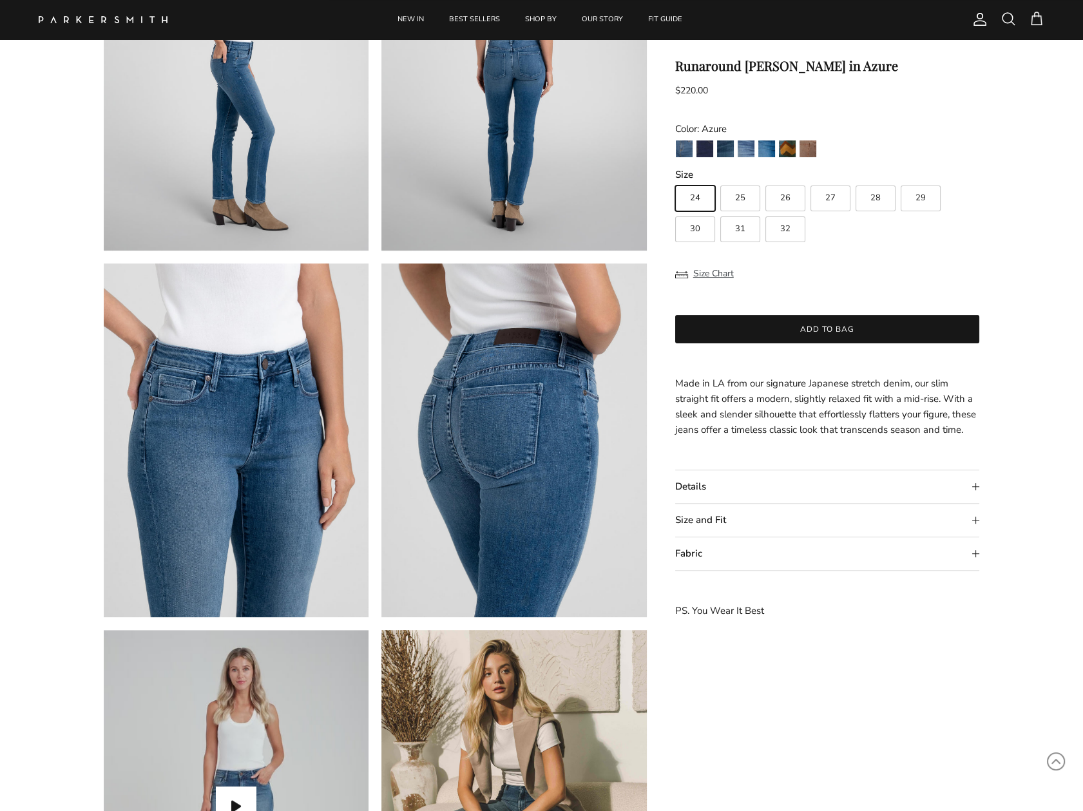
click at [921, 191] on label "29" at bounding box center [921, 199] width 40 height 26
click at [675, 180] on input "29" at bounding box center [675, 180] width 1 height 1
radio input "true"
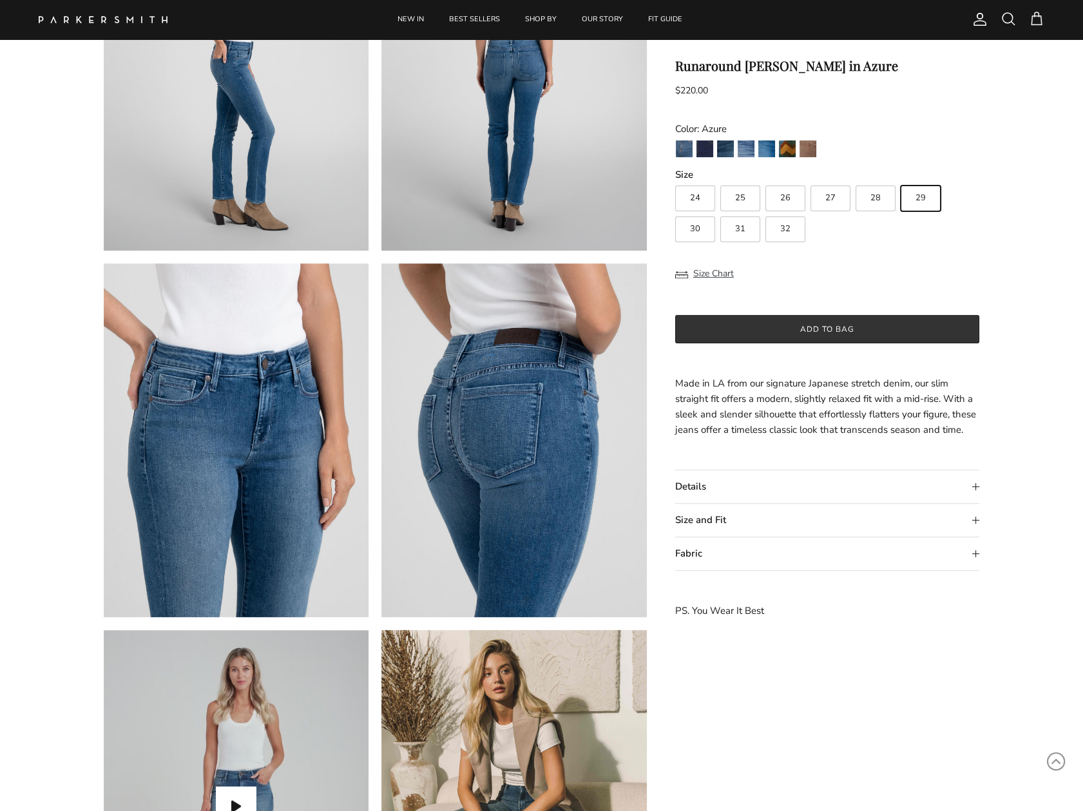
click at [830, 336] on button "Add to bag" at bounding box center [827, 329] width 305 height 28
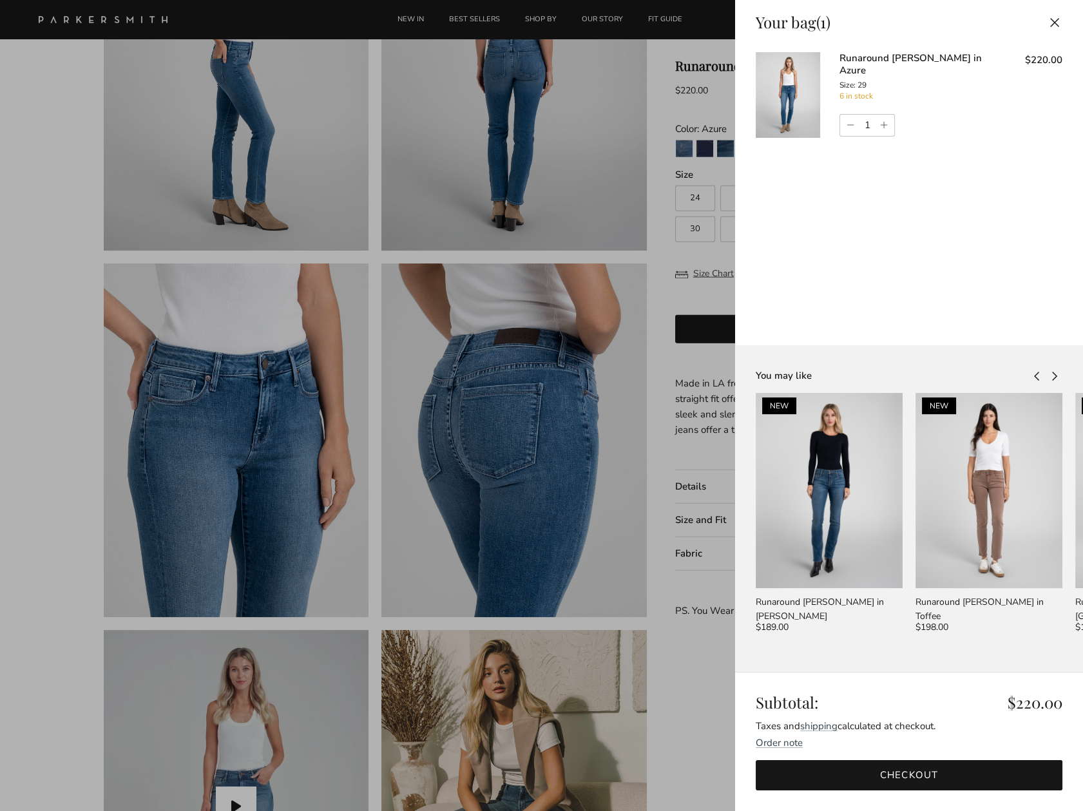
click at [679, 300] on div at bounding box center [541, 405] width 1083 height 811
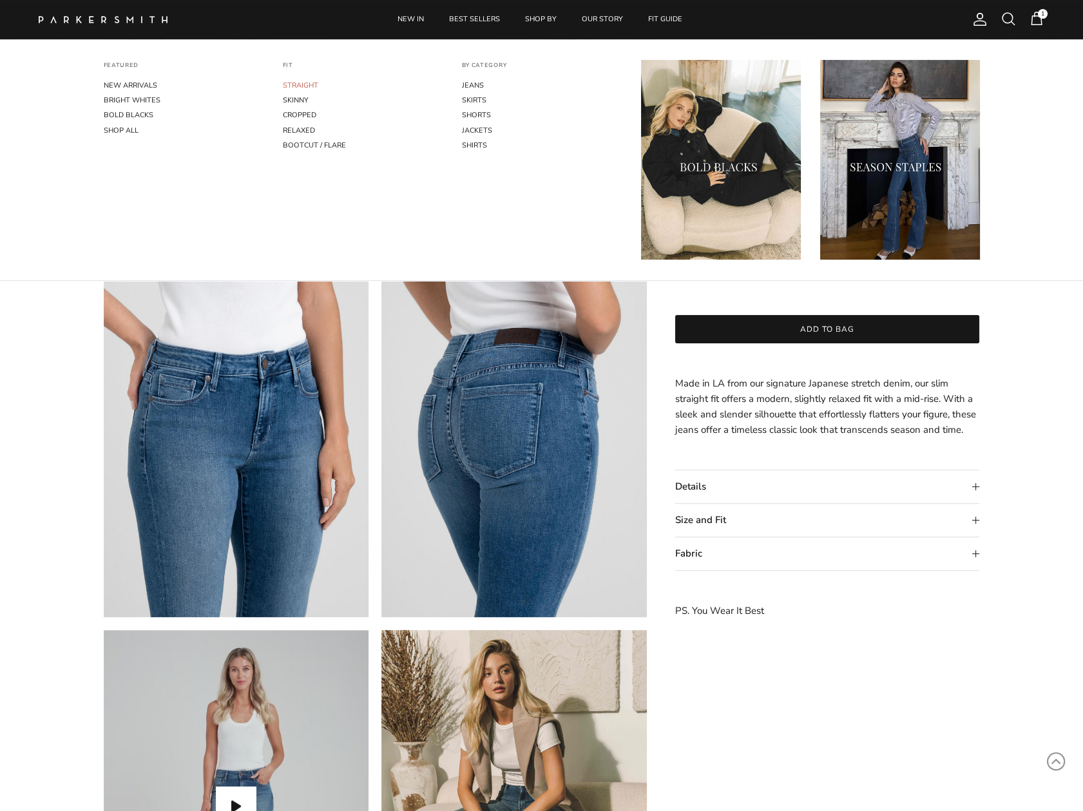
click at [305, 86] on link "STRAIGHT" at bounding box center [363, 85] width 160 height 15
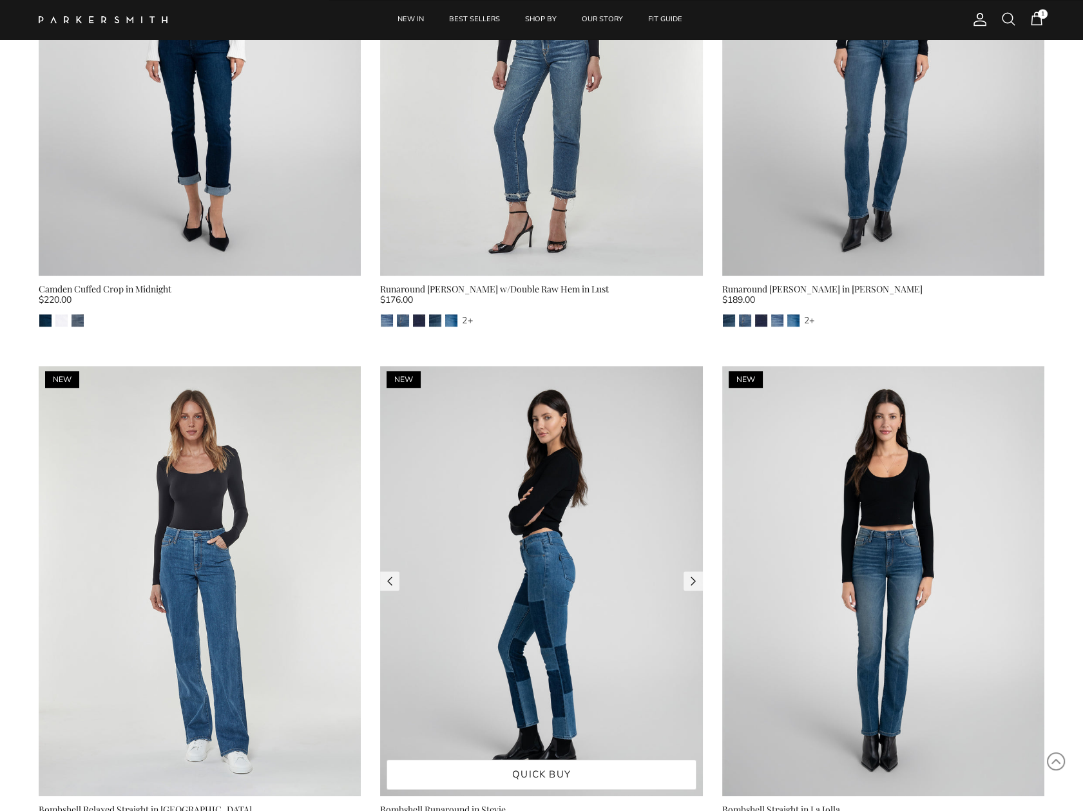
scroll to position [1933, 0]
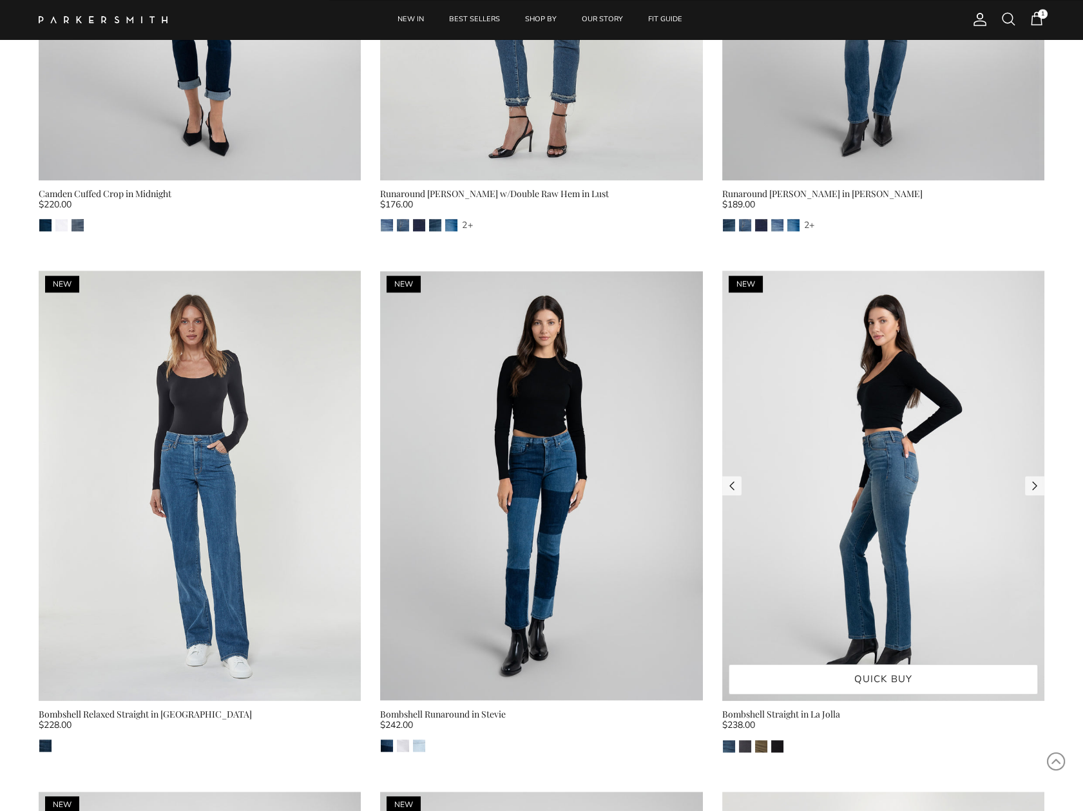
click at [888, 483] on img at bounding box center [883, 486] width 322 height 430
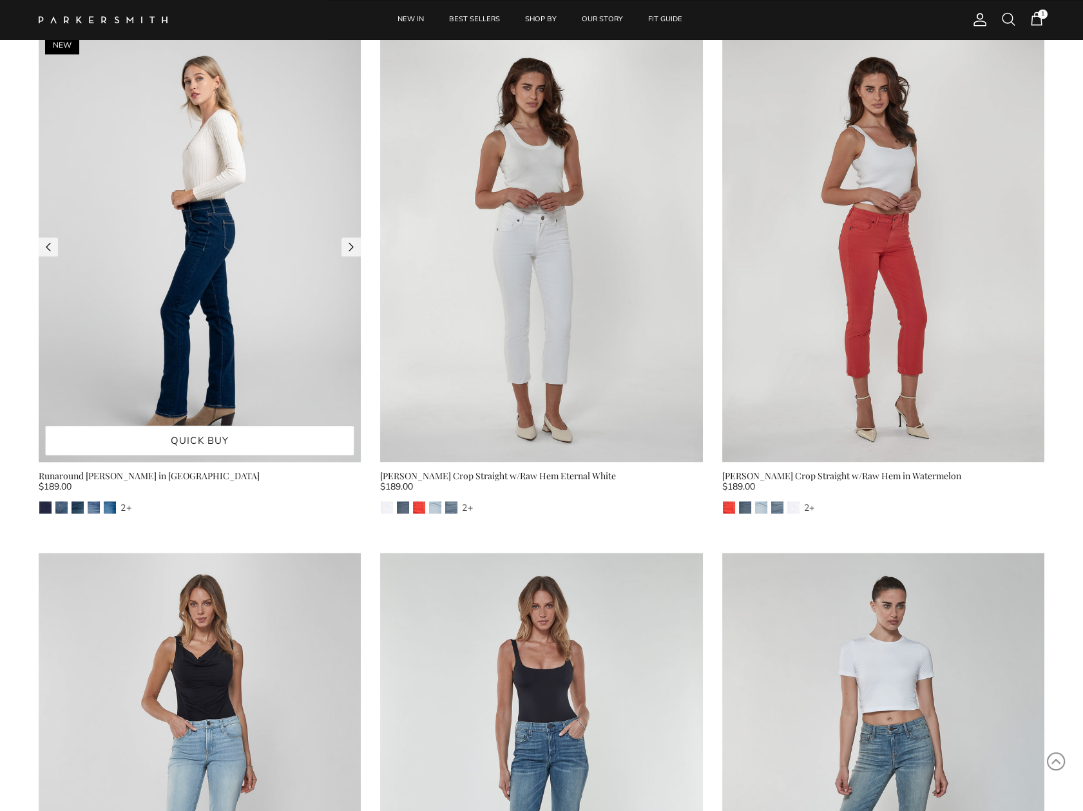
scroll to position [3789, 0]
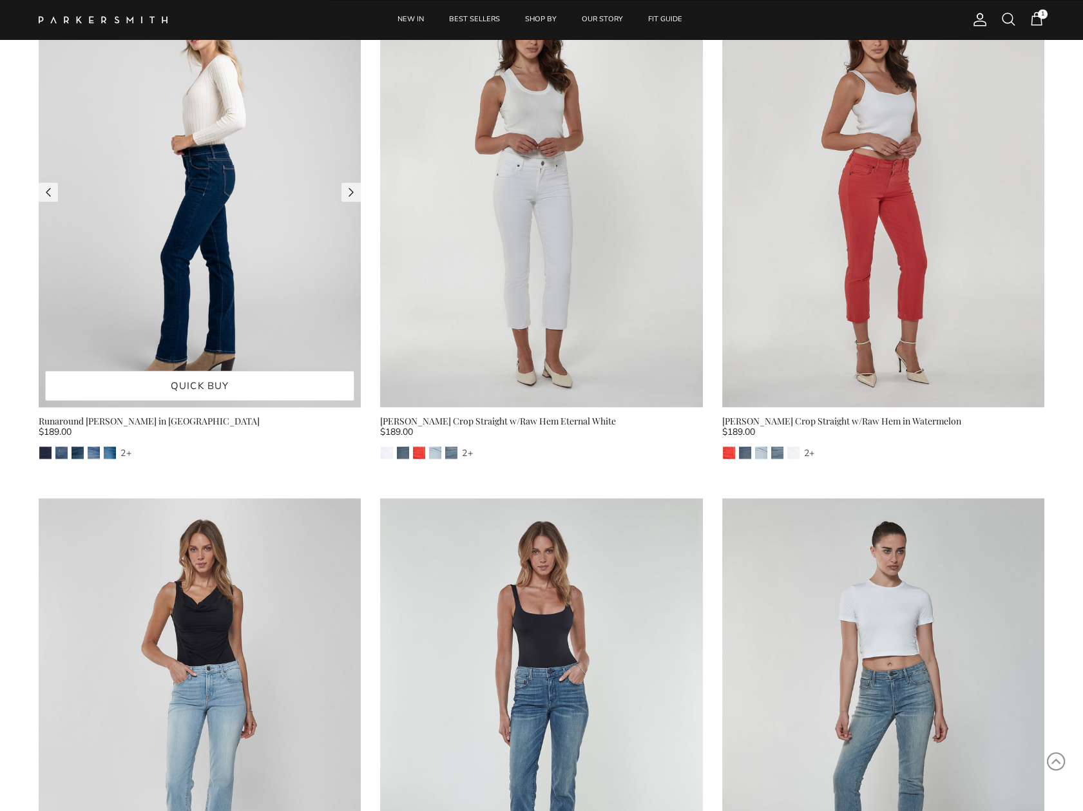
click at [168, 294] on img at bounding box center [200, 192] width 322 height 430
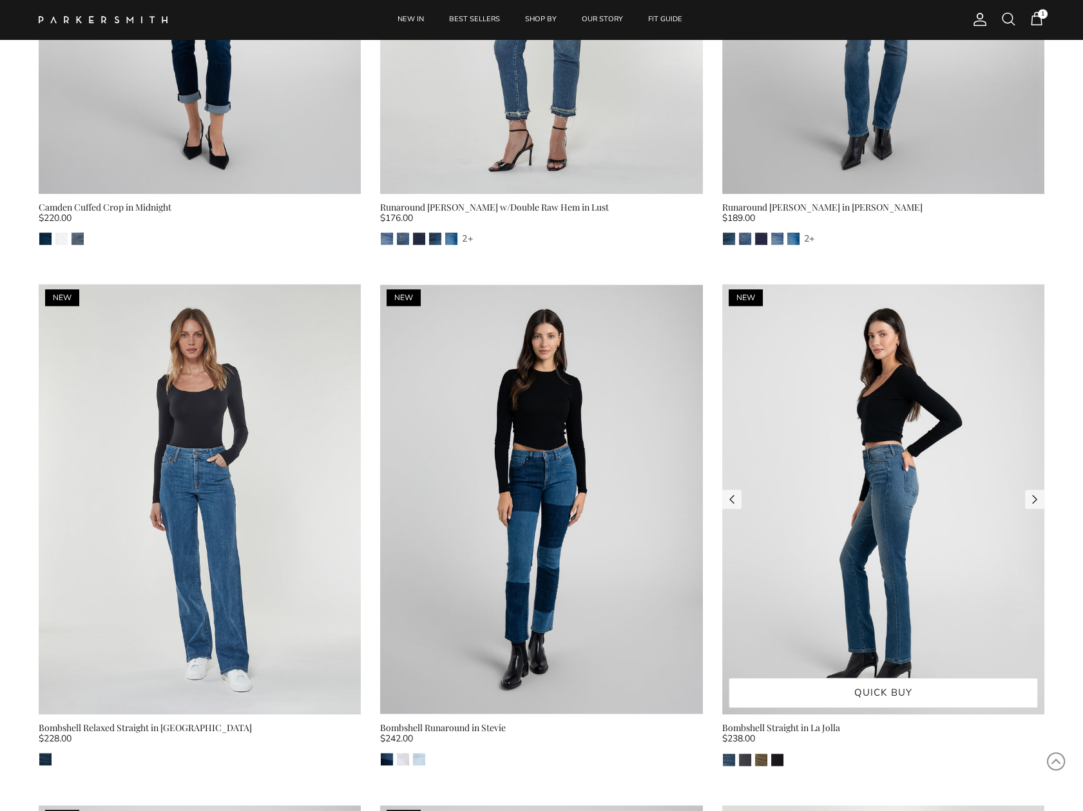
scroll to position [2212, 0]
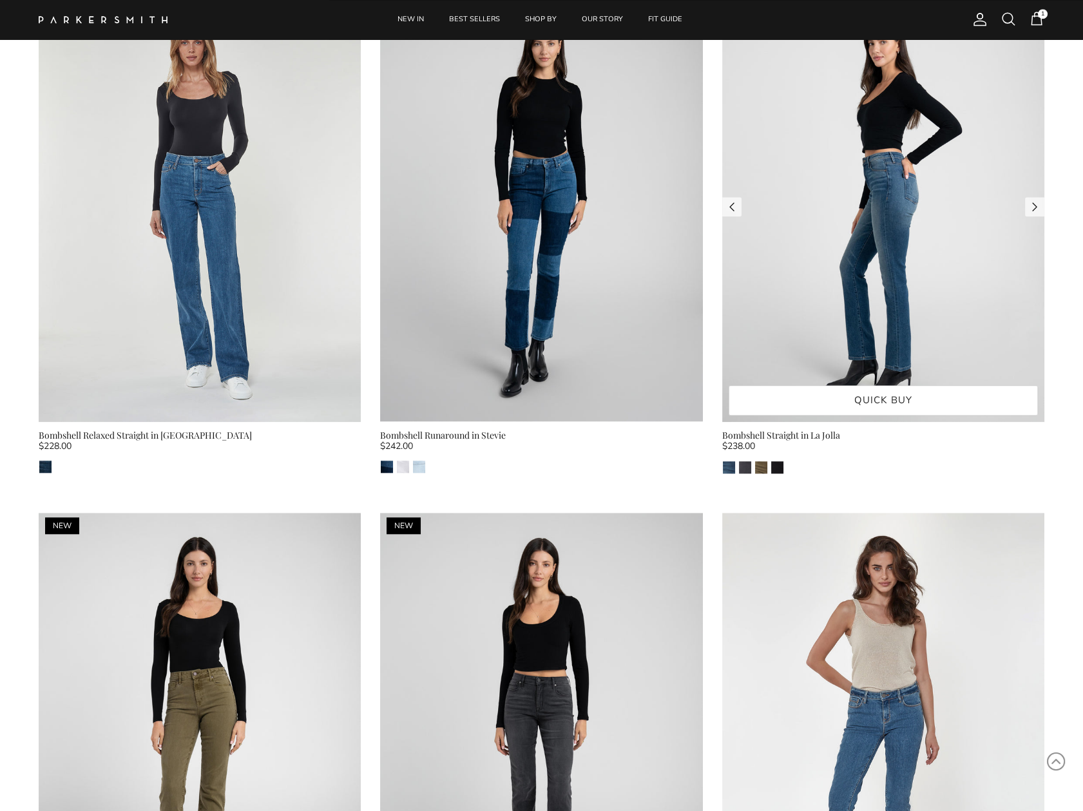
click at [874, 278] on img at bounding box center [883, 207] width 322 height 430
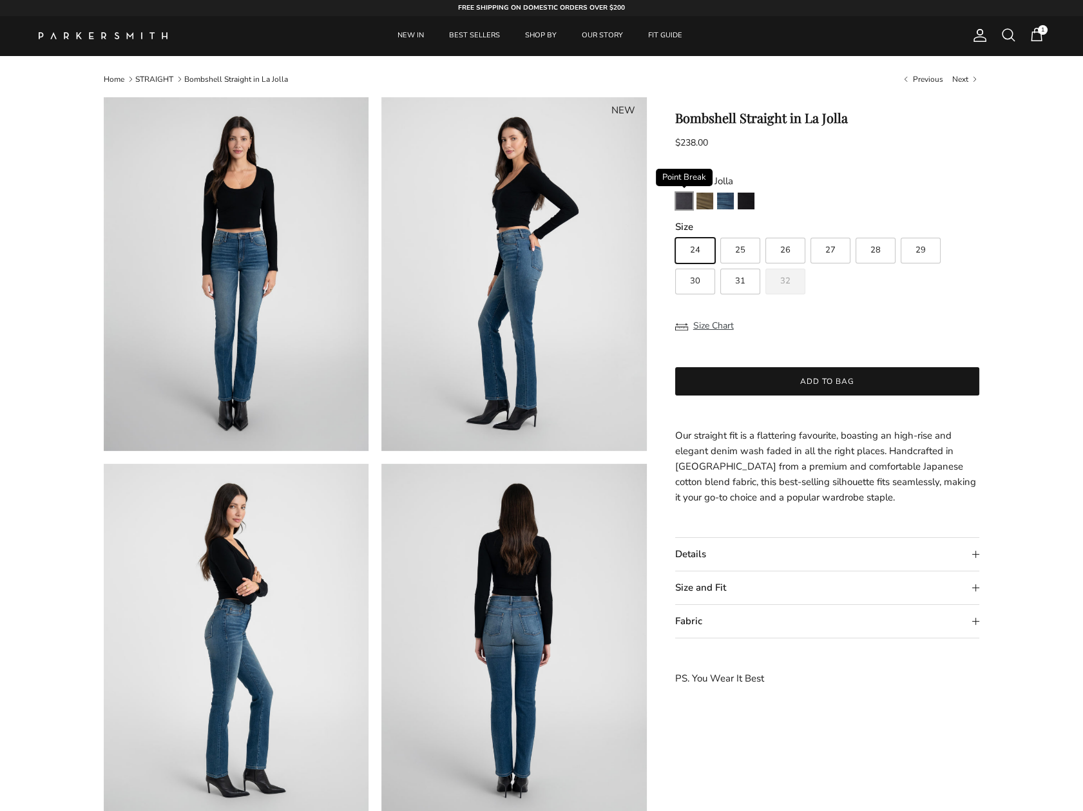
click at [676, 202] on img "Point Break" at bounding box center [684, 201] width 17 height 17
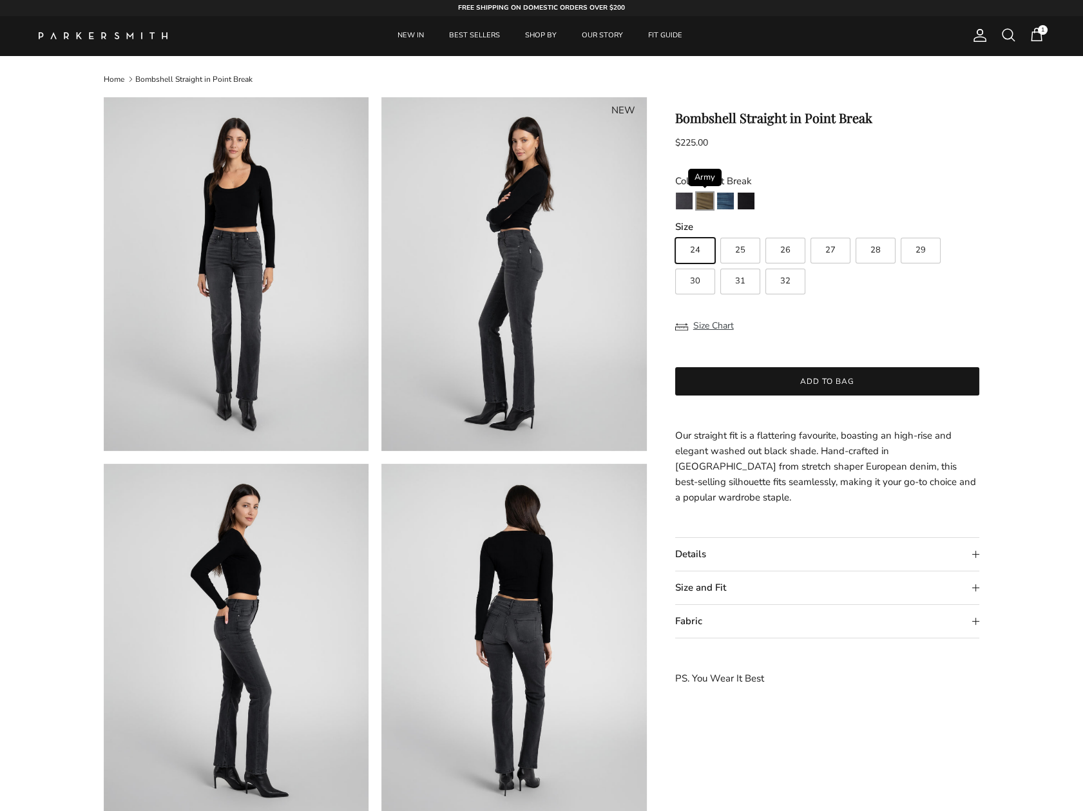
click at [700, 203] on img "Army" at bounding box center [705, 201] width 17 height 17
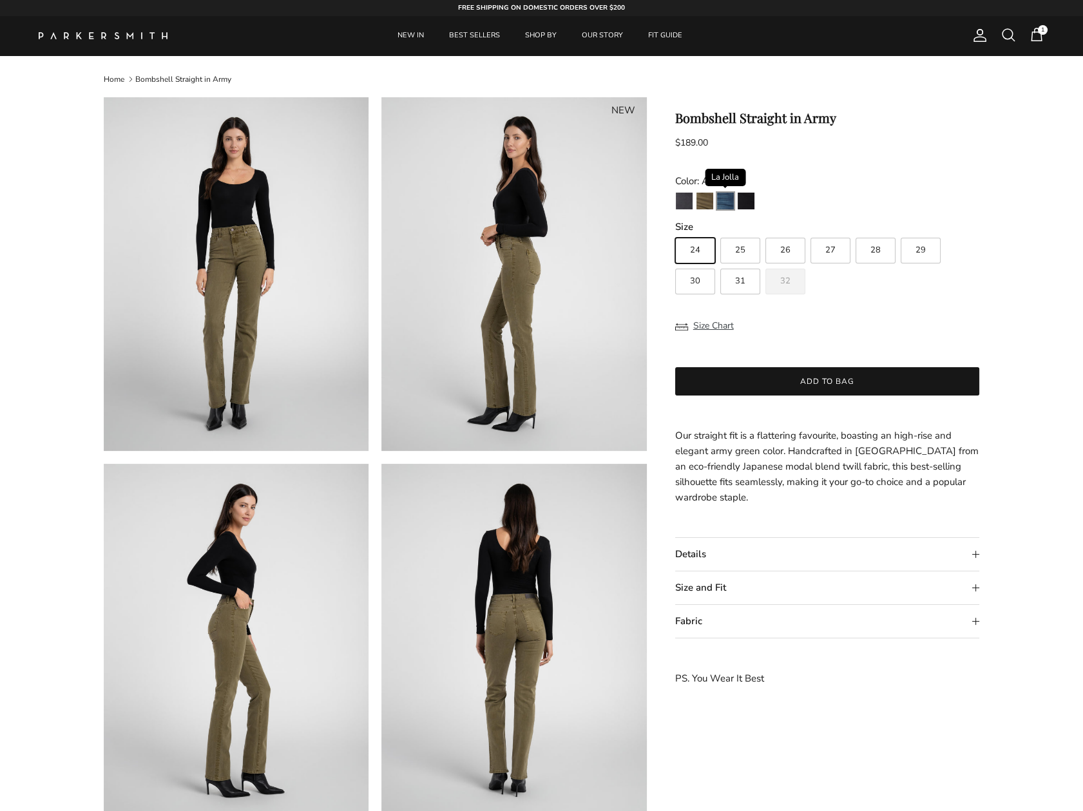
click at [723, 206] on img "La Jolla" at bounding box center [725, 201] width 17 height 17
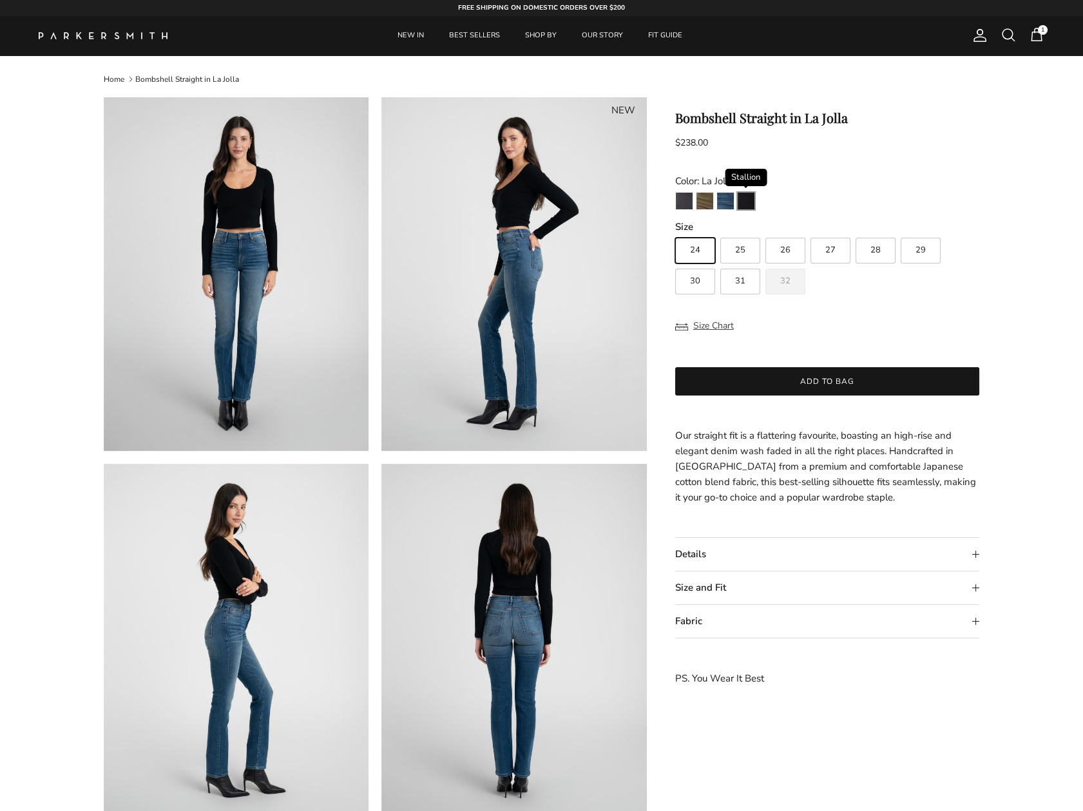
click at [745, 207] on img "Stallion" at bounding box center [746, 201] width 17 height 17
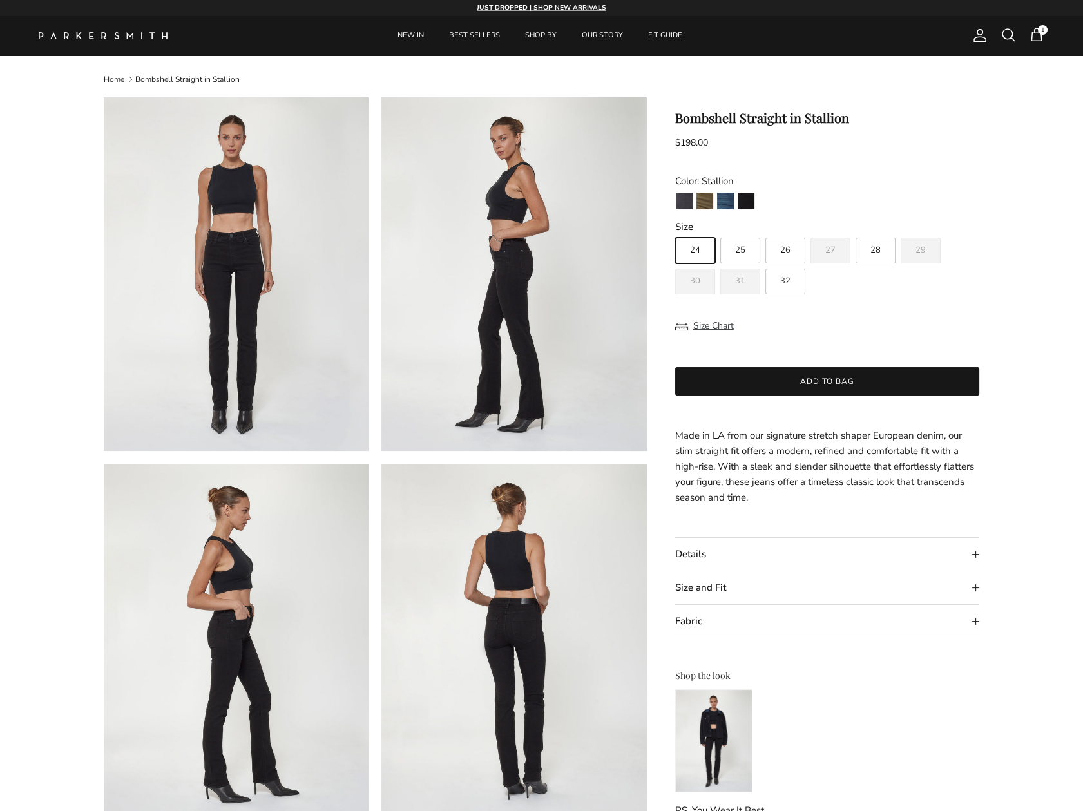
click at [514, 327] on img at bounding box center [513, 274] width 265 height 354
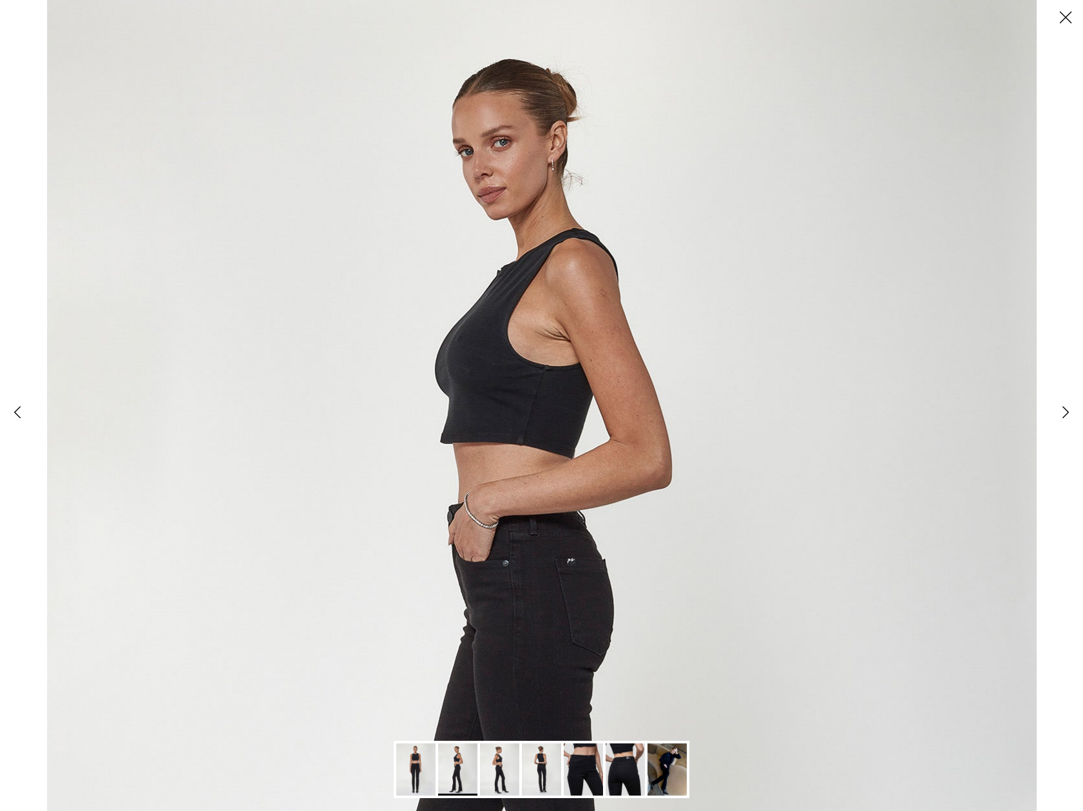
click at [1066, 20] on button "Close" at bounding box center [1065, 17] width 35 height 35
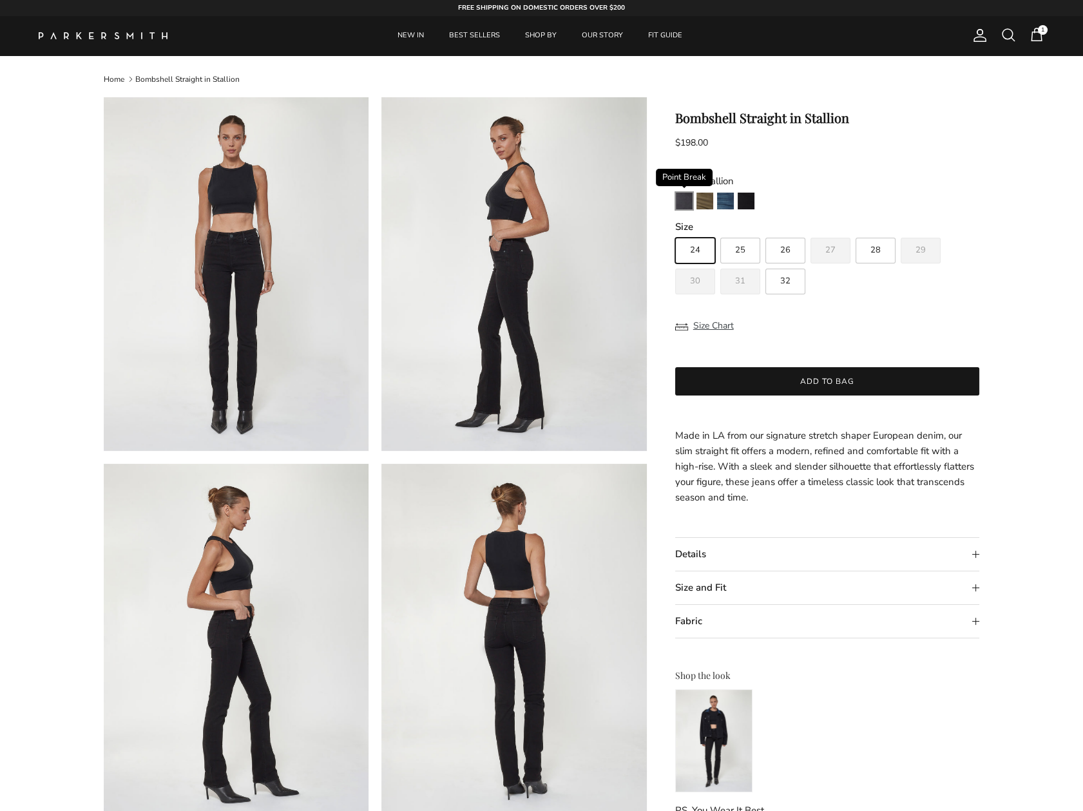
click at [678, 206] on img "Point Break" at bounding box center [684, 201] width 17 height 17
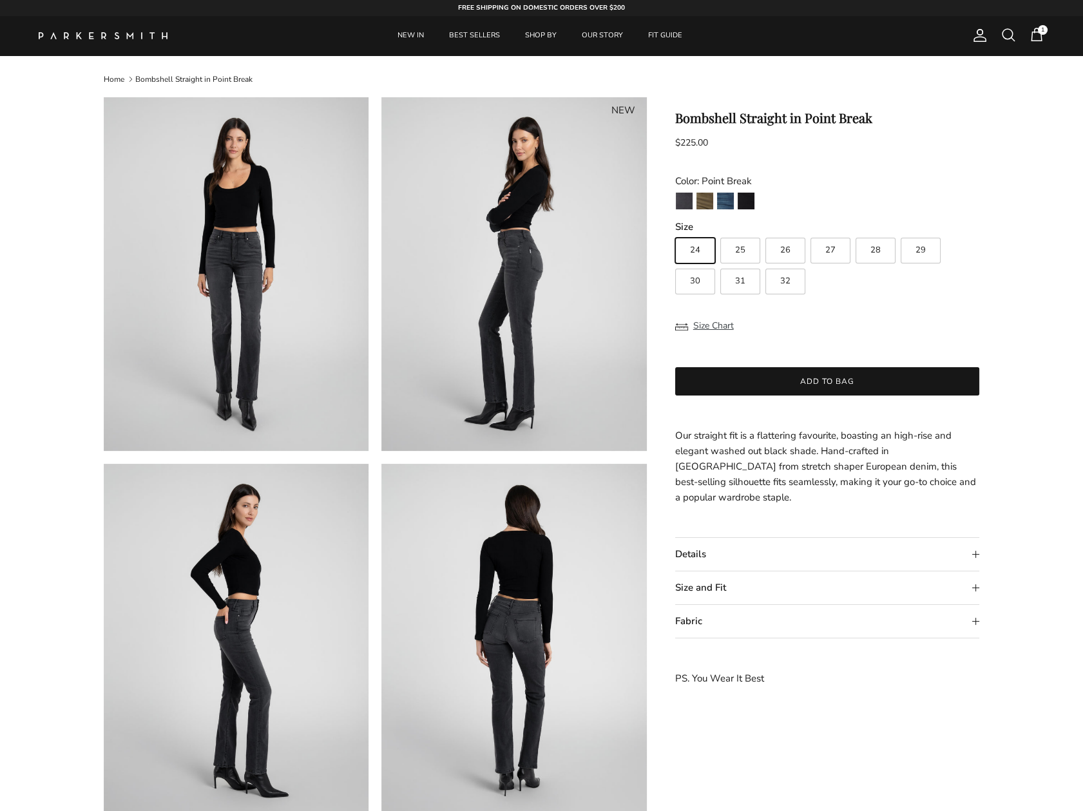
click at [510, 372] on img at bounding box center [513, 274] width 265 height 354
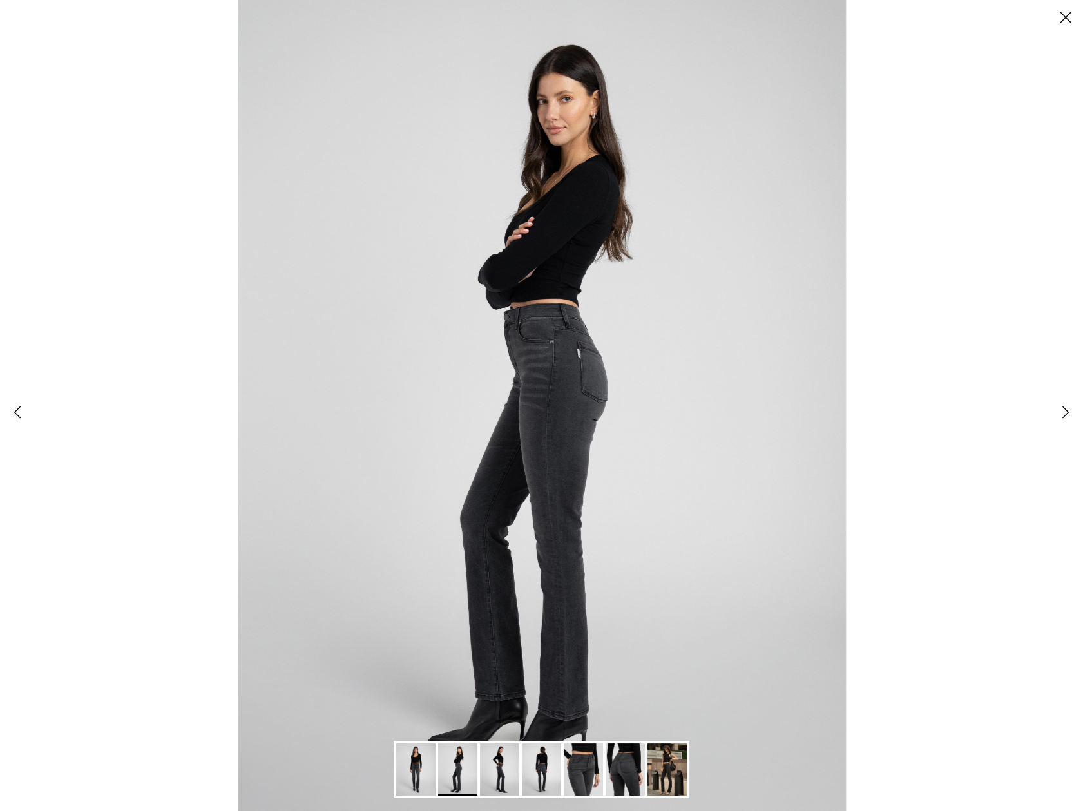
click at [1070, 21] on button "Close" at bounding box center [1065, 17] width 35 height 35
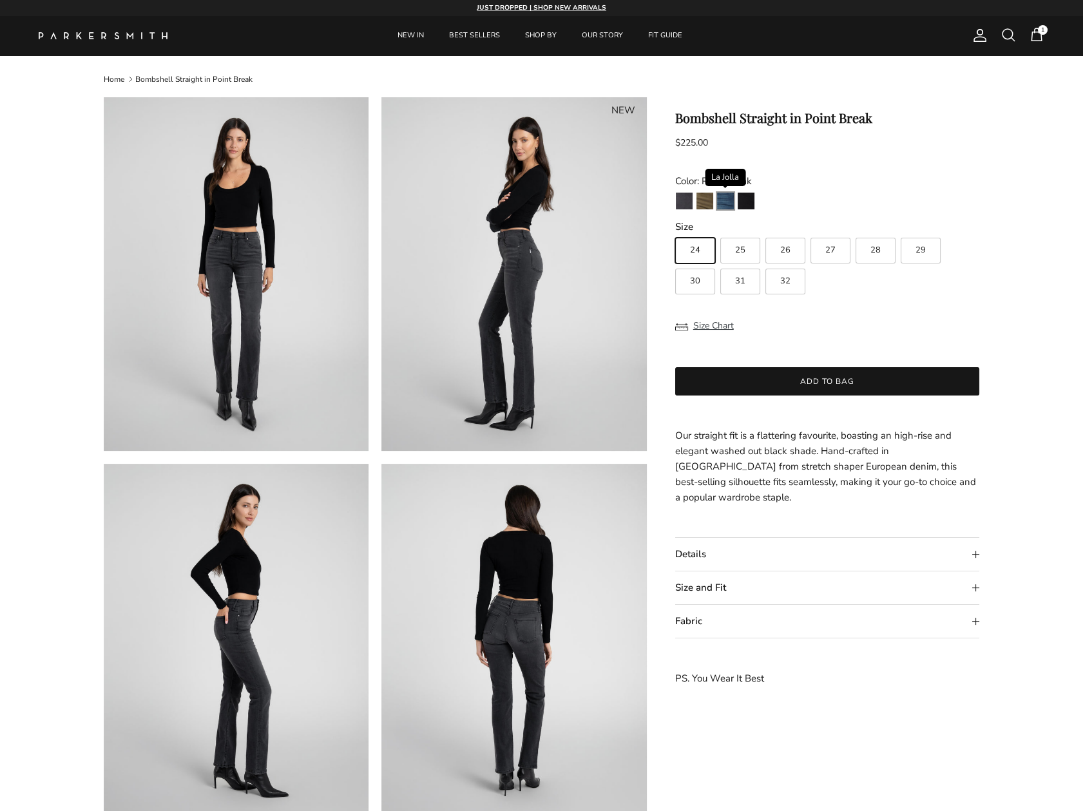
click at [723, 206] on img "La Jolla" at bounding box center [725, 201] width 17 height 17
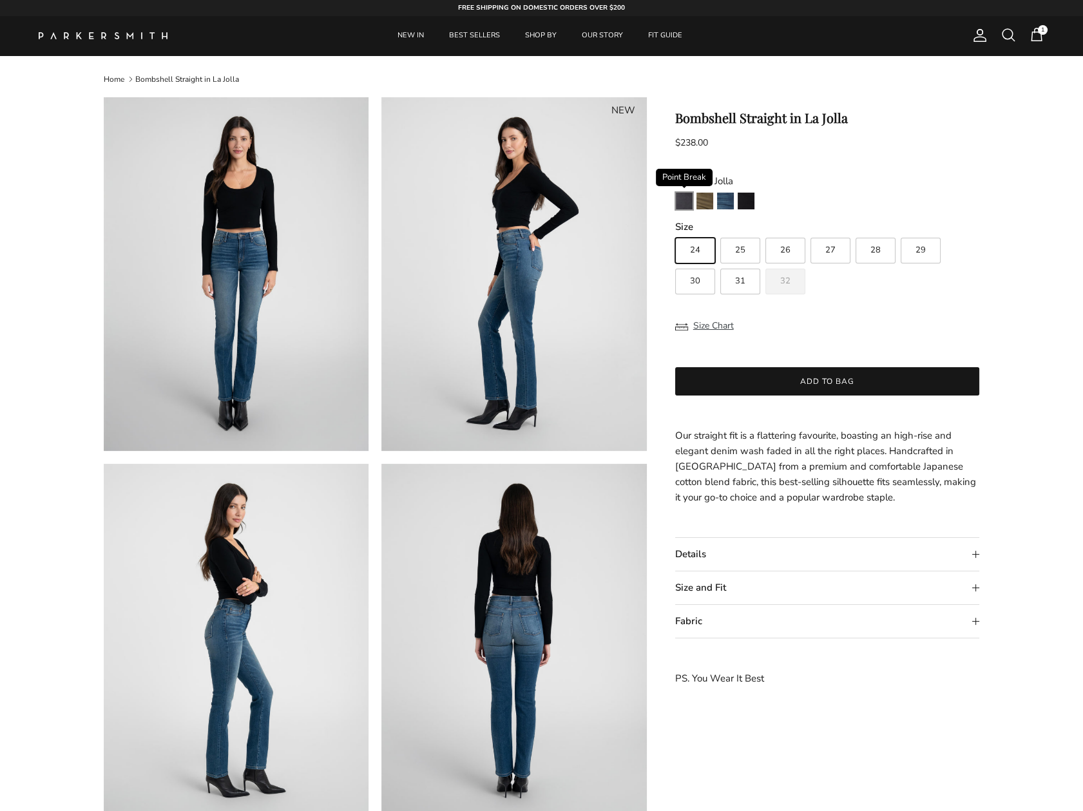
click at [687, 202] on img "Point Break" at bounding box center [684, 201] width 17 height 17
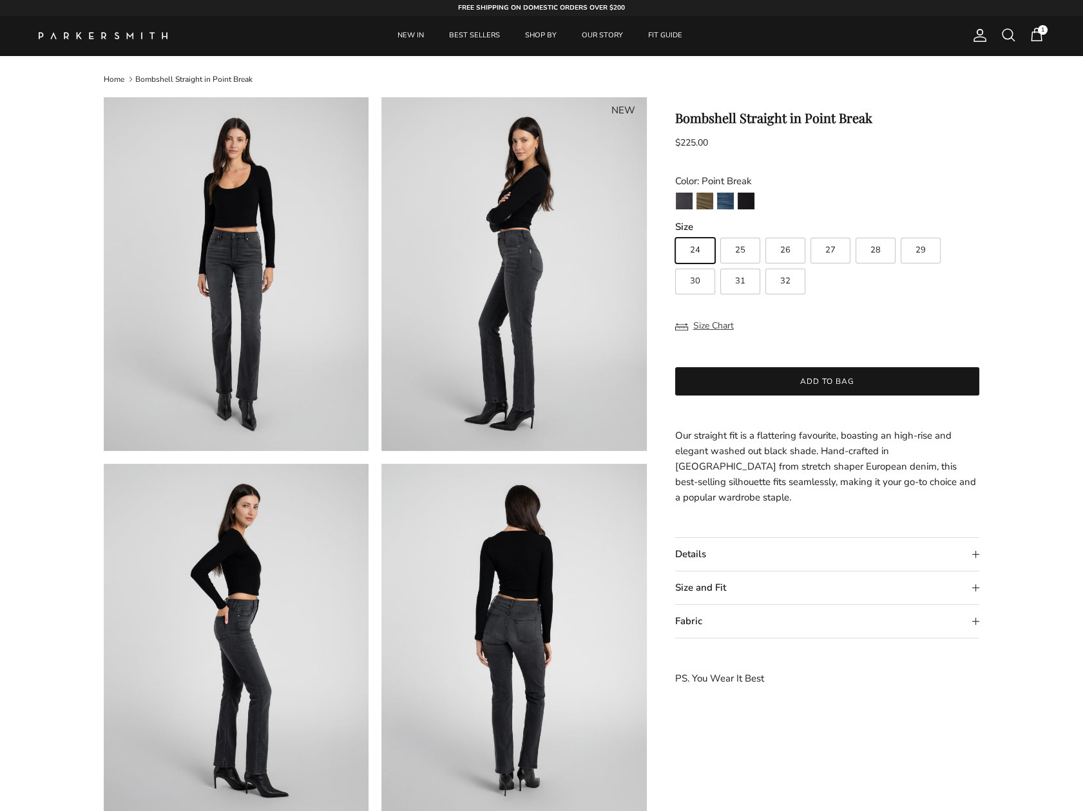
drag, startPoint x: 637, startPoint y: 323, endPoint x: 624, endPoint y: 320, distance: 12.7
drag, startPoint x: 0, startPoint y: 0, endPoint x: 608, endPoint y: 367, distance: 710.0
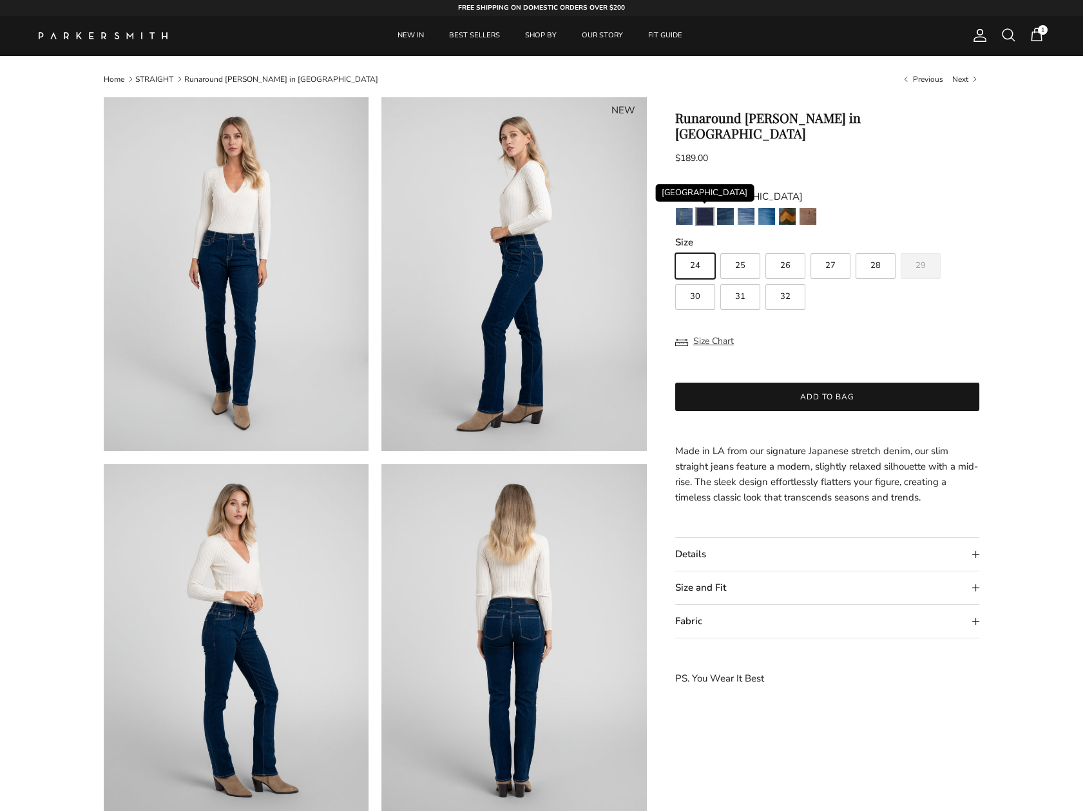
click at [700, 208] on img "Camden" at bounding box center [705, 216] width 17 height 17
click at [468, 367] on img at bounding box center [513, 274] width 265 height 354
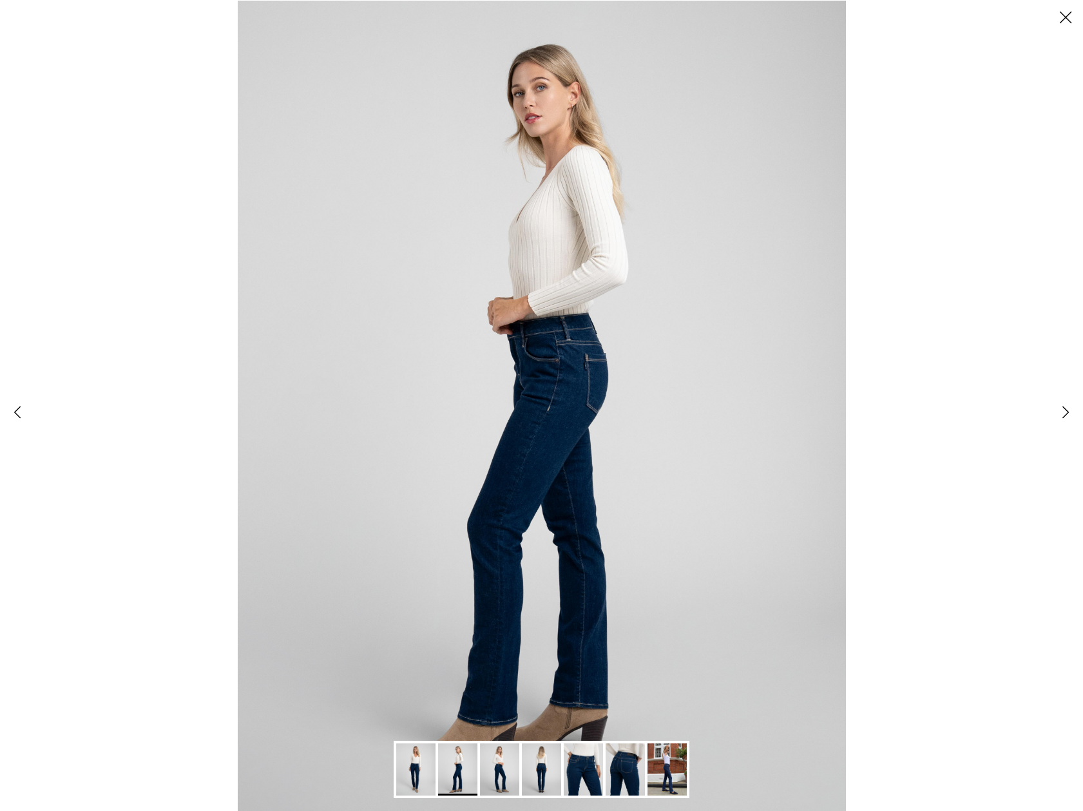
click at [541, 780] on img "Gallery Viewer" at bounding box center [541, 770] width 39 height 52
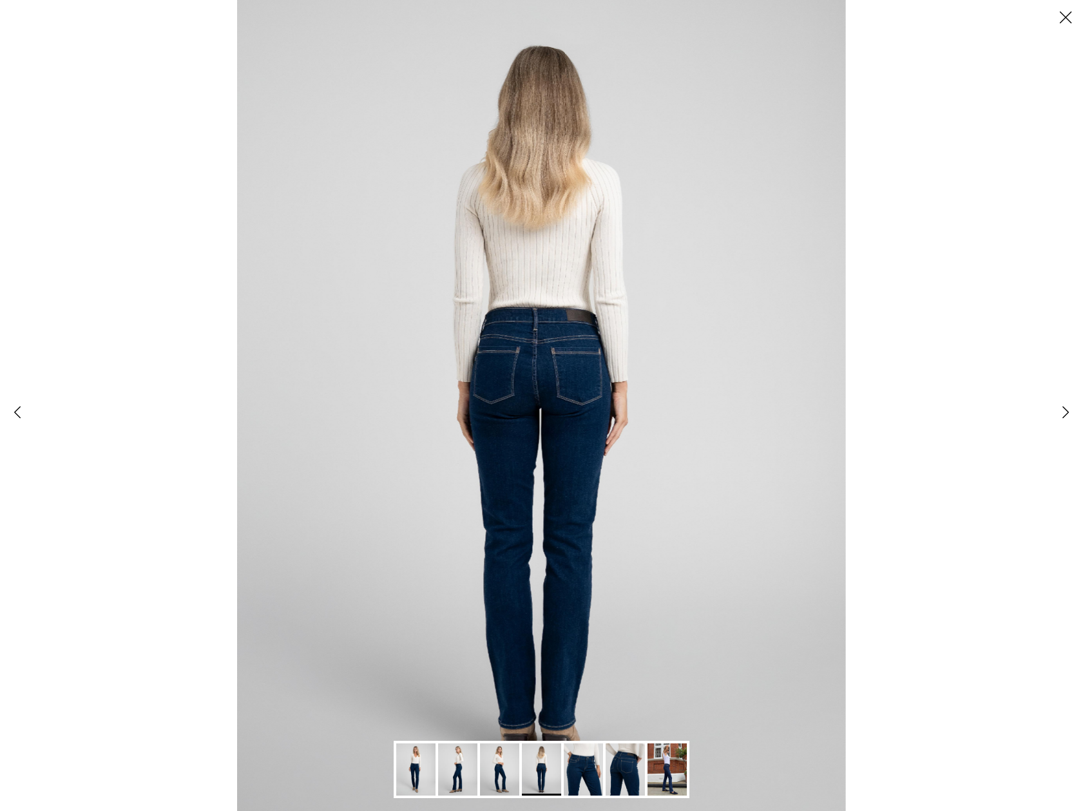
click at [590, 779] on img "Gallery Viewer" at bounding box center [583, 770] width 39 height 52
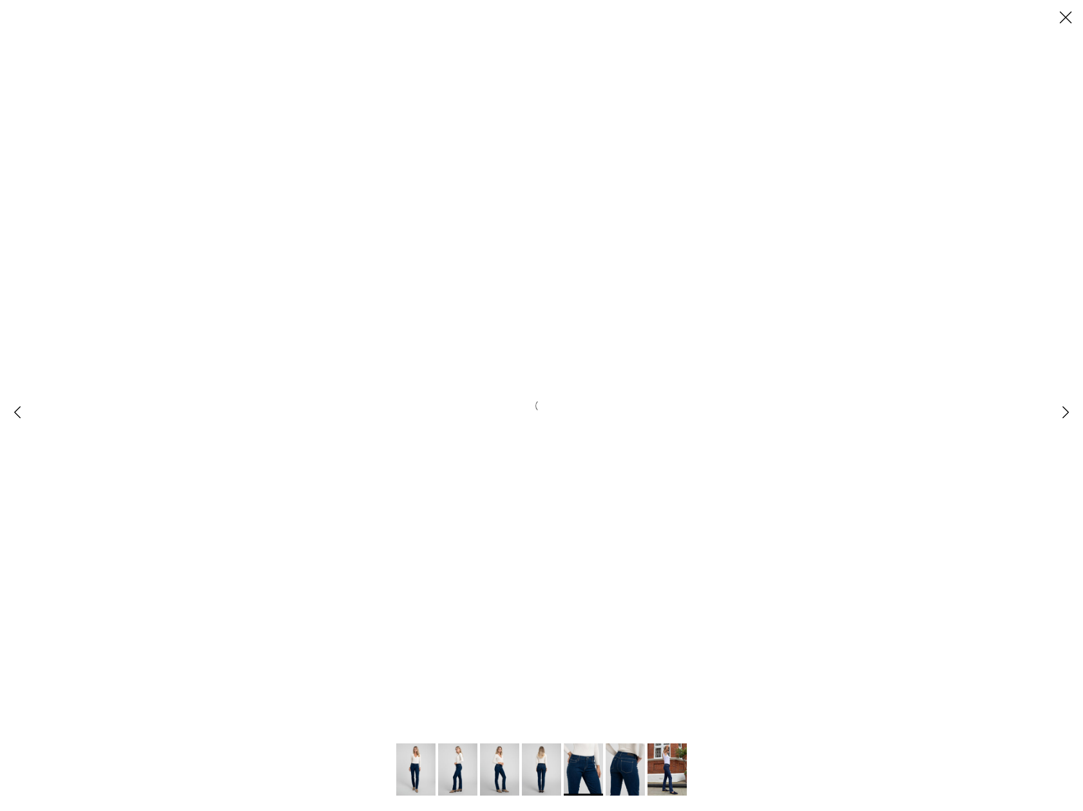
click at [1061, 15] on button "Close" at bounding box center [1065, 17] width 35 height 35
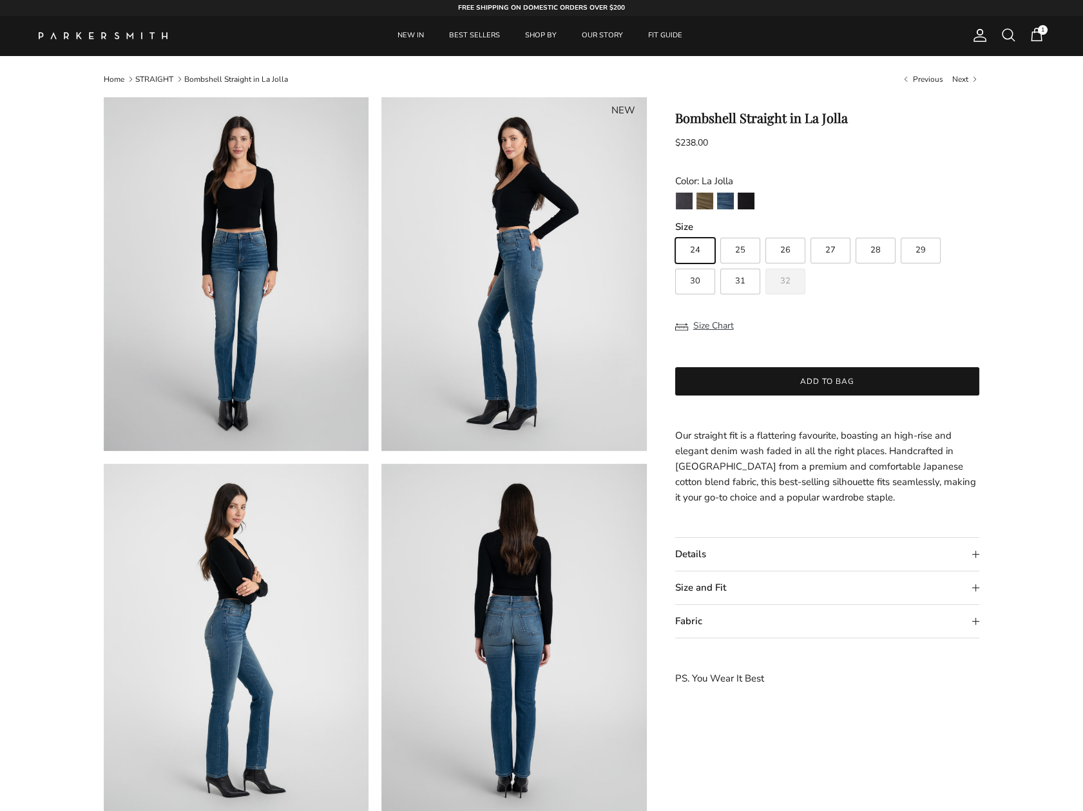
click at [1044, 39] on span "1" at bounding box center [1036, 34] width 15 height 15
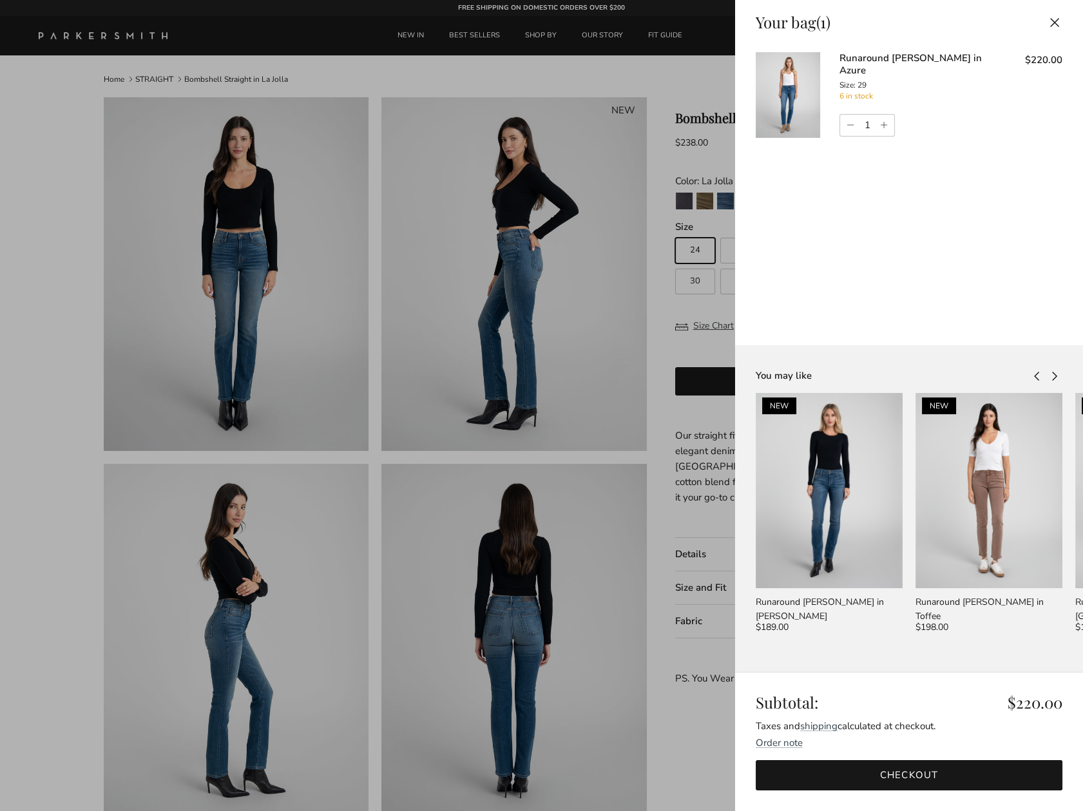
click at [879, 780] on link "Checkout" at bounding box center [909, 775] width 307 height 30
